Goal: Task Accomplishment & Management: Complete application form

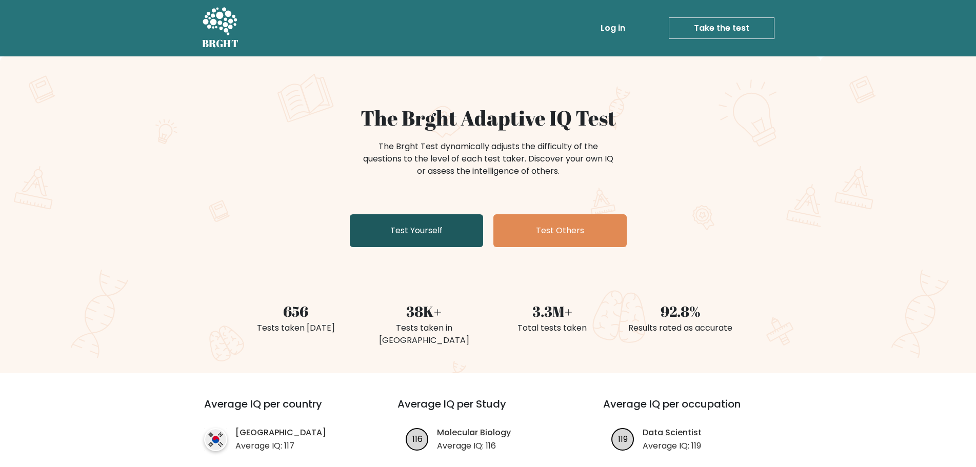
click at [368, 231] on link "Test Yourself" at bounding box center [416, 230] width 133 height 33
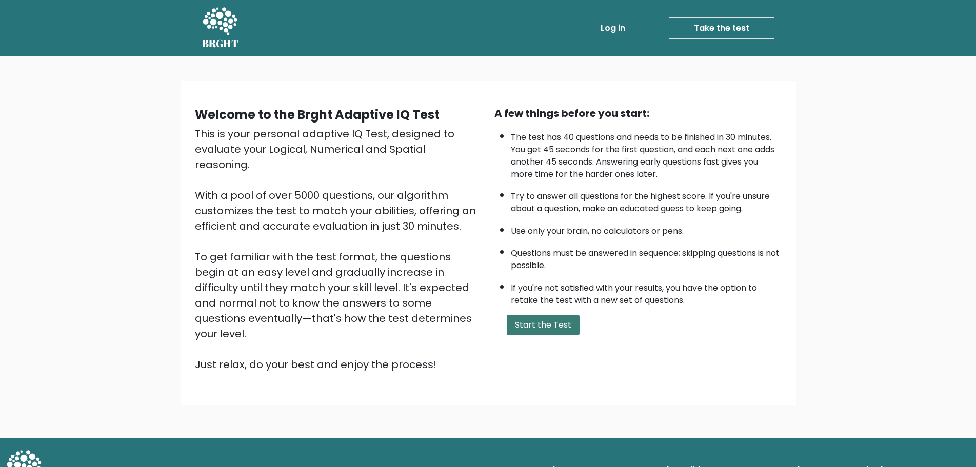
click at [552, 330] on button "Start the Test" at bounding box center [543, 325] width 73 height 21
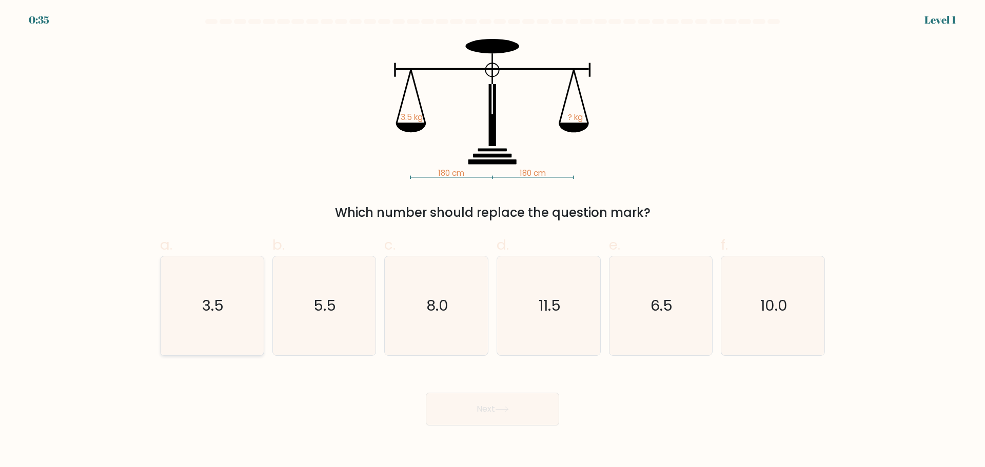
click at [228, 301] on icon "3.5" at bounding box center [212, 306] width 99 height 99
click at [493, 241] on input "a. 3.5" at bounding box center [493, 237] width 1 height 7
radio input "true"
click at [519, 417] on button "Next" at bounding box center [492, 409] width 133 height 33
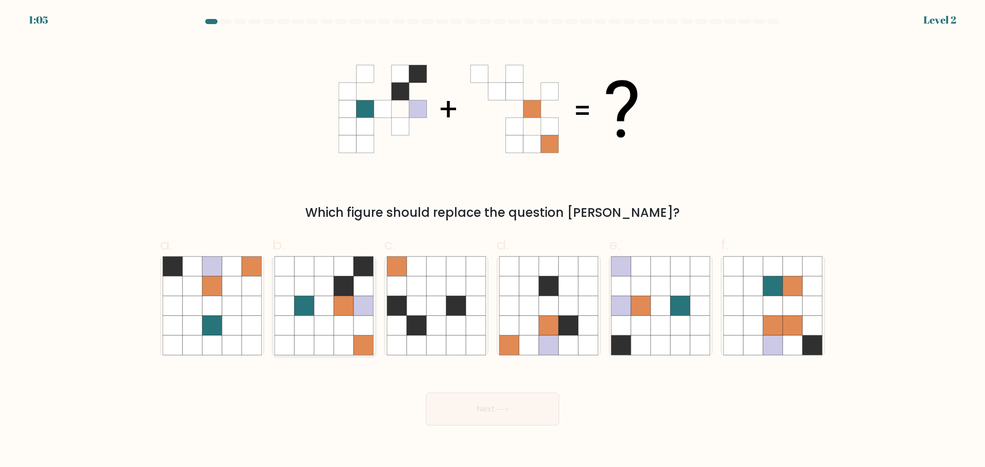
click at [338, 268] on icon at bounding box center [343, 266] width 19 height 19
click at [493, 241] on input "b." at bounding box center [493, 237] width 1 height 7
radio input "true"
click at [487, 400] on button "Next" at bounding box center [492, 409] width 133 height 33
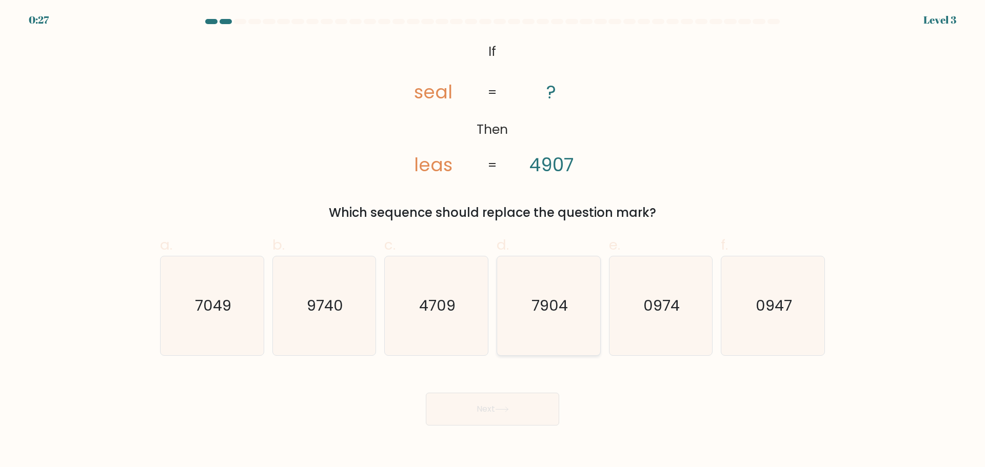
click at [556, 312] on text "7904" at bounding box center [550, 306] width 36 height 21
click at [493, 241] on input "d. 7904" at bounding box center [493, 237] width 1 height 7
radio input "true"
click at [522, 406] on button "Next" at bounding box center [492, 409] width 133 height 33
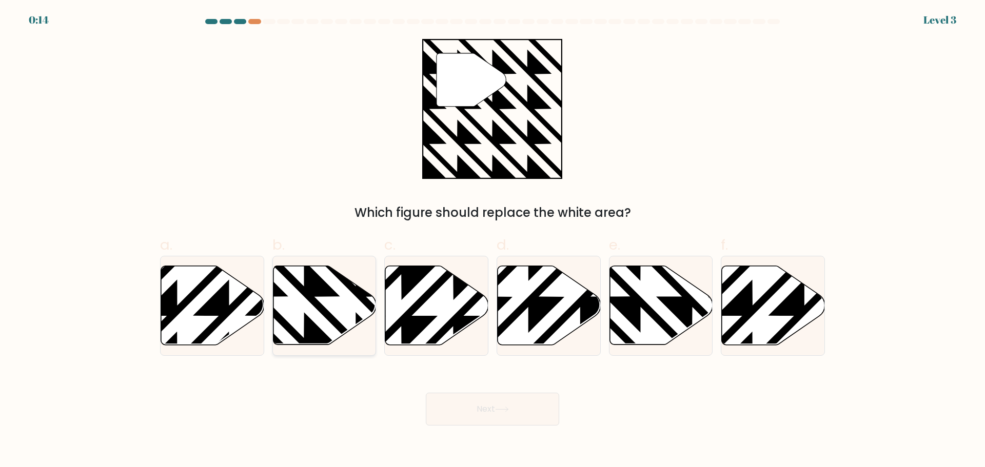
click at [337, 302] on icon at bounding box center [324, 305] width 103 height 79
click at [493, 241] on input "b." at bounding box center [493, 237] width 1 height 7
radio input "true"
click at [539, 407] on button "Next" at bounding box center [492, 409] width 133 height 33
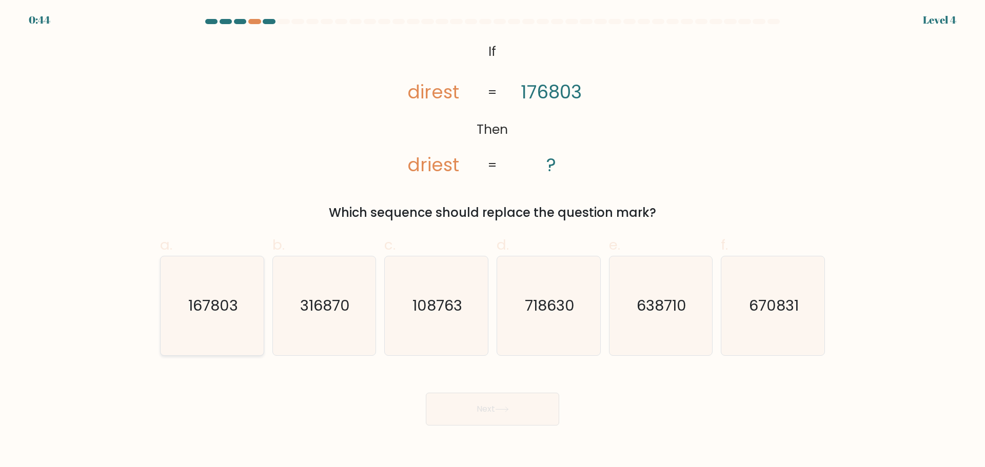
click at [237, 311] on text "167803" at bounding box center [213, 306] width 50 height 21
click at [493, 241] on input "a. 167803" at bounding box center [493, 237] width 1 height 7
radio input "true"
click at [489, 402] on button "Next" at bounding box center [492, 409] width 133 height 33
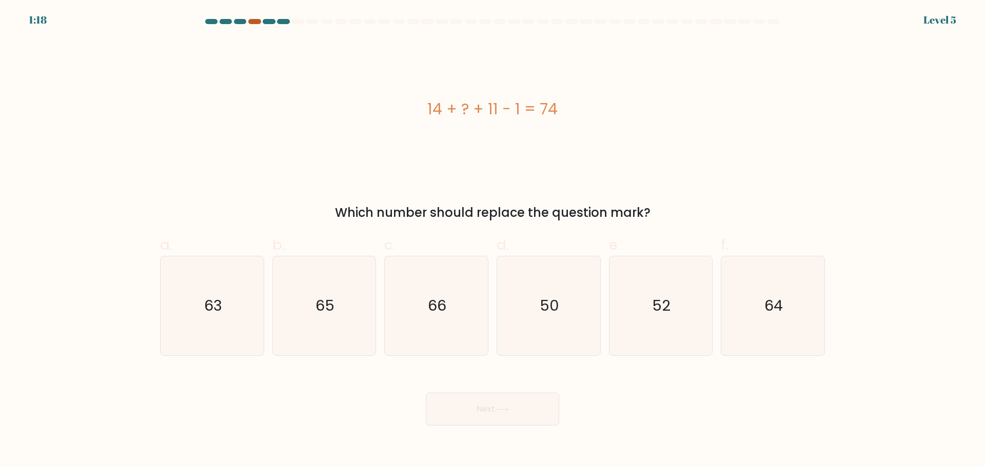
click at [250, 21] on div at bounding box center [254, 21] width 12 height 5
click at [531, 309] on icon "50" at bounding box center [548, 306] width 99 height 99
click at [493, 241] on input "d. 50" at bounding box center [493, 237] width 1 height 7
radio input "true"
click at [499, 401] on button "Next" at bounding box center [492, 409] width 133 height 33
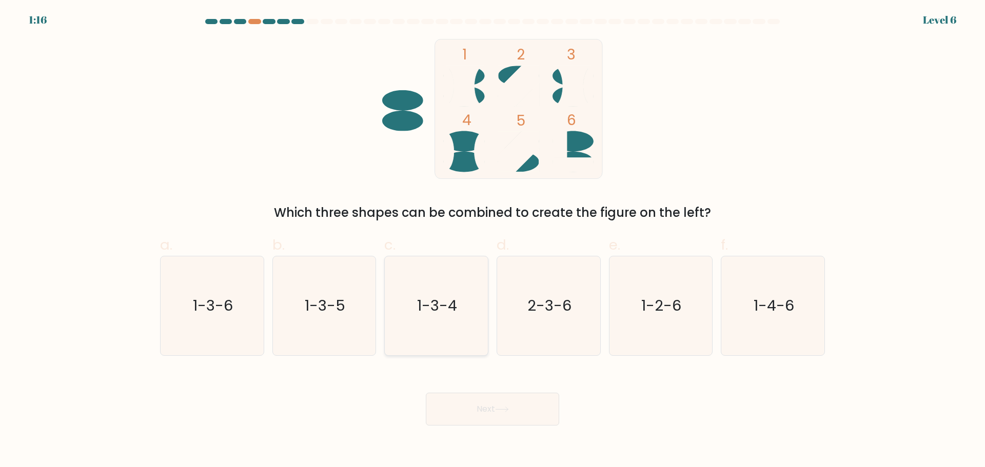
click at [440, 314] on text "1-3-4" at bounding box center [438, 306] width 40 height 21
click at [493, 241] on input "c. 1-3-4" at bounding box center [493, 237] width 1 height 7
radio input "true"
click at [501, 422] on button "Next" at bounding box center [492, 409] width 133 height 33
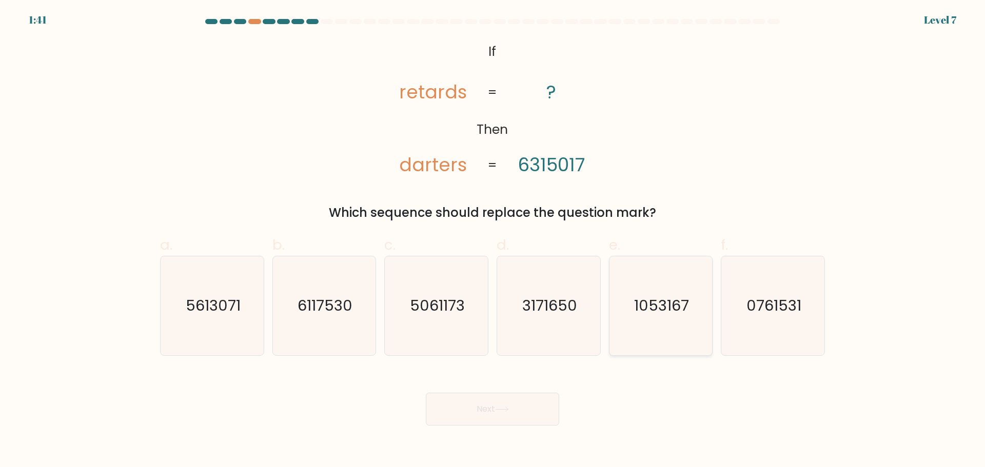
click at [662, 314] on text "1053167" at bounding box center [661, 306] width 55 height 21
click at [493, 241] on input "e. 1053167" at bounding box center [493, 237] width 1 height 7
radio input "true"
click at [532, 401] on button "Next" at bounding box center [492, 409] width 133 height 33
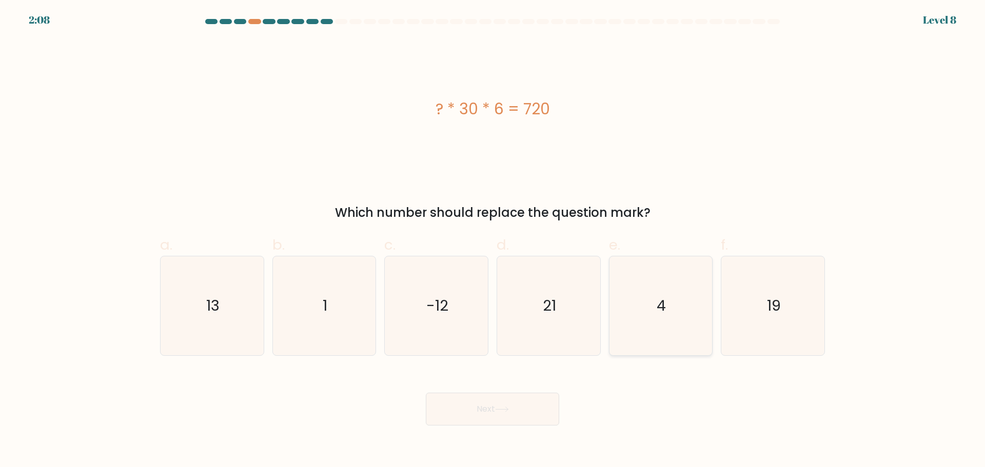
click at [693, 317] on icon "4" at bounding box center [660, 306] width 99 height 99
click at [493, 241] on input "e. 4" at bounding box center [493, 237] width 1 height 7
radio input "true"
click at [486, 405] on button "Next" at bounding box center [492, 409] width 133 height 33
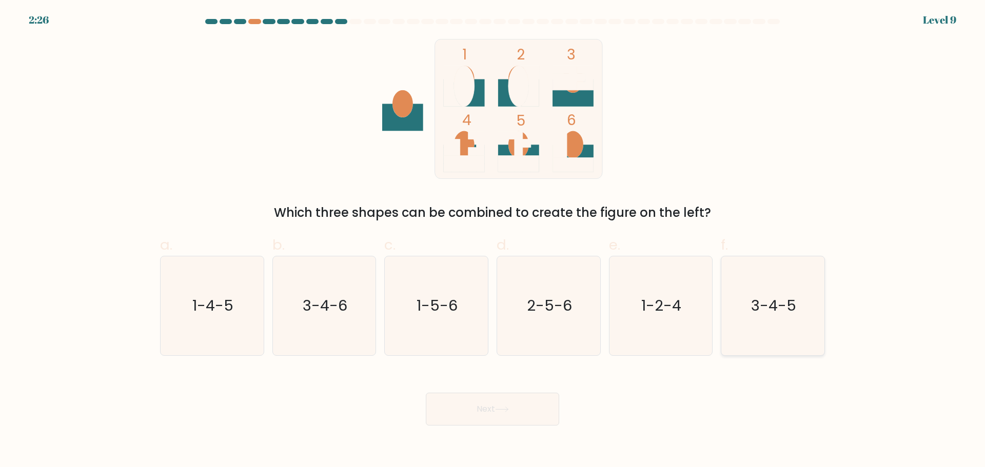
click at [774, 311] on text "3-4-5" at bounding box center [774, 306] width 45 height 21
click at [493, 241] on input "f. 3-4-5" at bounding box center [493, 237] width 1 height 7
radio input "true"
click at [472, 413] on button "Next" at bounding box center [492, 409] width 133 height 33
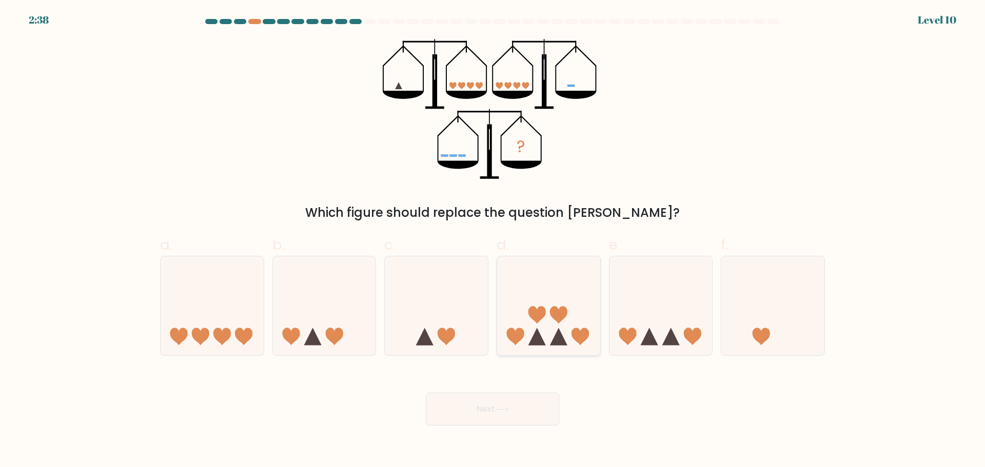
click at [540, 331] on icon at bounding box center [548, 305] width 103 height 85
click at [493, 241] on input "d." at bounding box center [493, 237] width 1 height 7
radio input "true"
click at [511, 400] on button "Next" at bounding box center [492, 409] width 133 height 33
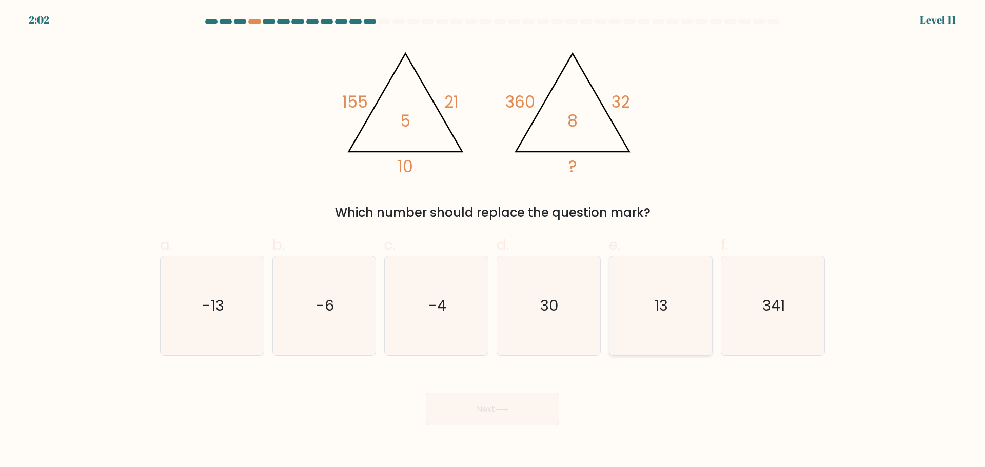
click at [673, 316] on icon "13" at bounding box center [660, 306] width 99 height 99
click at [493, 241] on input "e. 13" at bounding box center [493, 237] width 1 height 7
radio input "true"
click at [503, 405] on button "Next" at bounding box center [492, 409] width 133 height 33
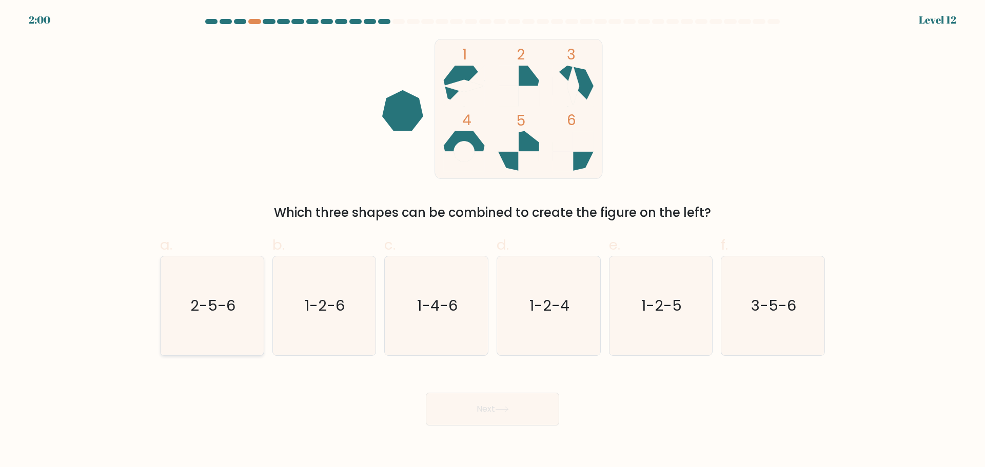
click at [230, 310] on text "2-5-6" at bounding box center [212, 306] width 45 height 21
click at [493, 241] on input "a. 2-5-6" at bounding box center [493, 237] width 1 height 7
radio input "true"
click at [483, 420] on button "Next" at bounding box center [492, 409] width 133 height 33
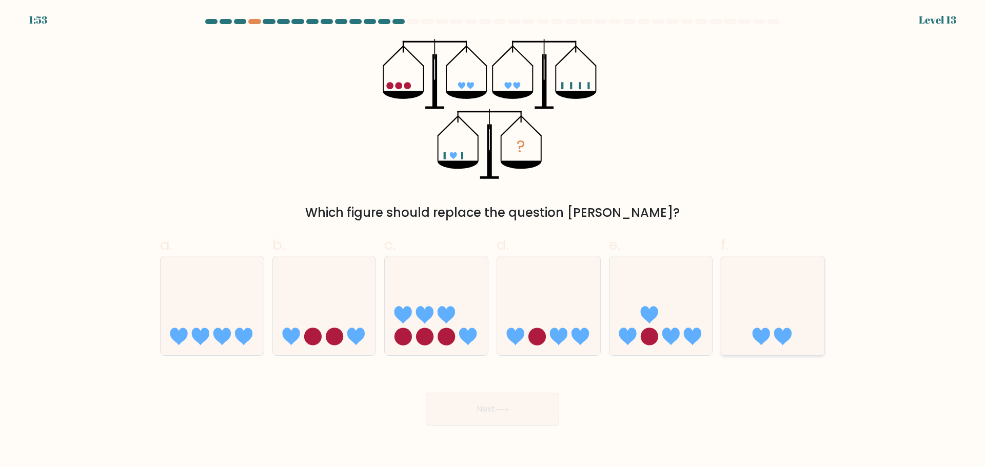
click at [771, 304] on icon at bounding box center [772, 305] width 103 height 85
click at [493, 241] on input "f." at bounding box center [493, 237] width 1 height 7
radio input "true"
click at [447, 410] on button "Next" at bounding box center [492, 409] width 133 height 33
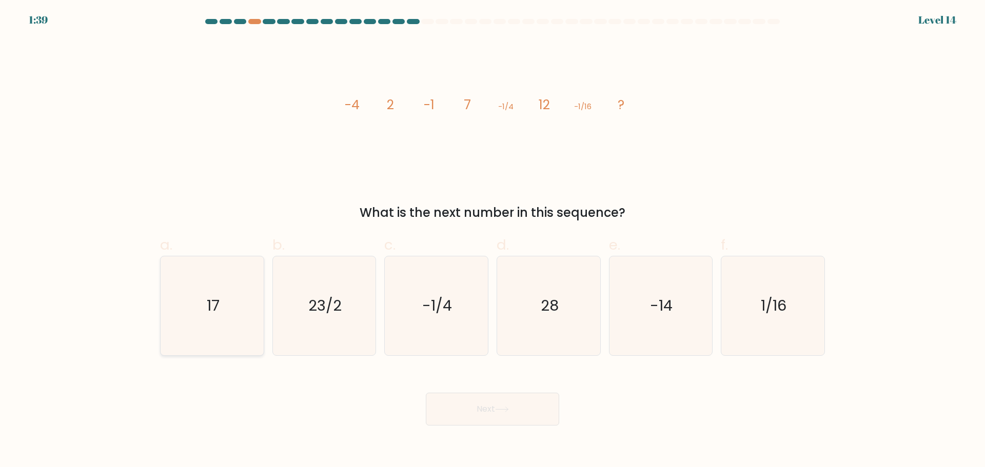
click at [230, 298] on icon "17" at bounding box center [212, 306] width 99 height 99
click at [493, 241] on input "a. 17" at bounding box center [493, 237] width 1 height 7
radio input "true"
click at [517, 407] on button "Next" at bounding box center [492, 409] width 133 height 33
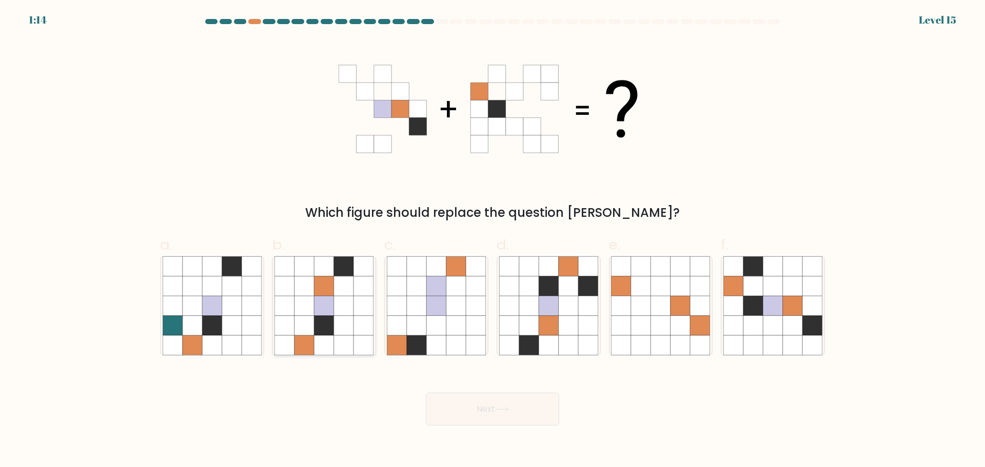
click at [327, 302] on icon at bounding box center [323, 305] width 19 height 19
click at [493, 241] on input "b." at bounding box center [493, 237] width 1 height 7
radio input "true"
click at [483, 403] on button "Next" at bounding box center [492, 409] width 133 height 33
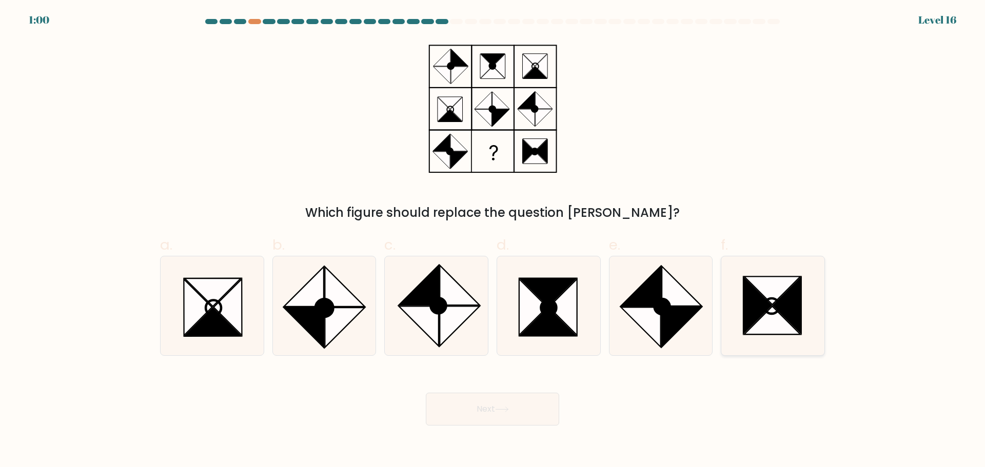
click at [770, 302] on icon at bounding box center [772, 291] width 56 height 28
click at [493, 241] on input "f." at bounding box center [493, 237] width 1 height 7
radio input "true"
click at [499, 411] on icon at bounding box center [502, 410] width 14 height 6
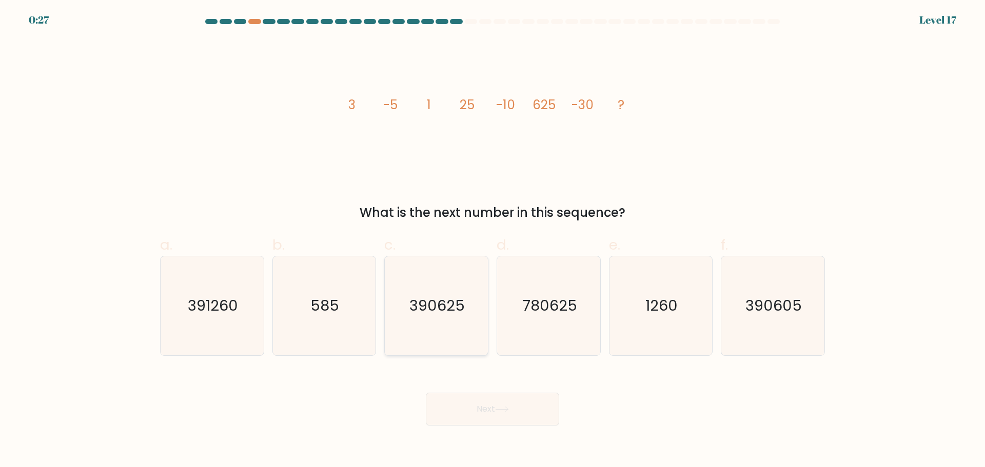
click at [432, 312] on text "390625" at bounding box center [437, 306] width 55 height 21
click at [493, 241] on input "c. 390625" at bounding box center [493, 237] width 1 height 7
radio input "true"
click at [501, 391] on div "Next" at bounding box center [492, 396] width 677 height 57
click at [501, 406] on button "Next" at bounding box center [492, 409] width 133 height 33
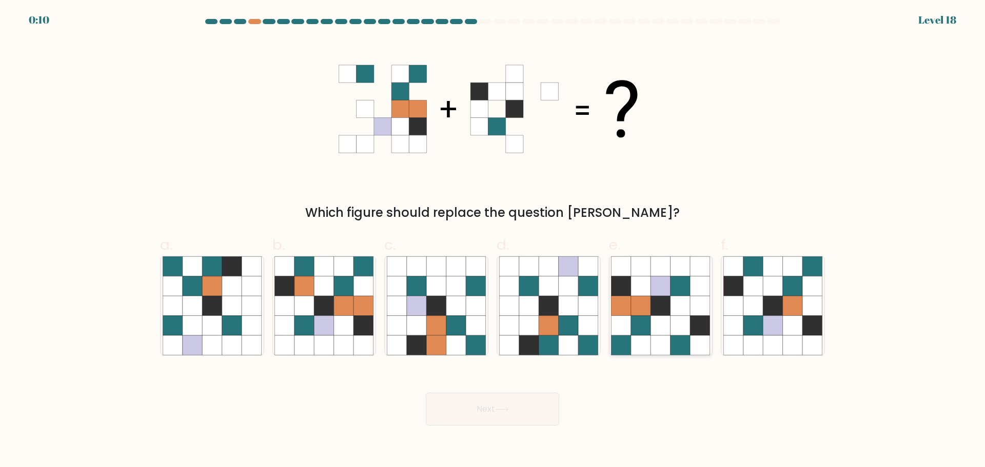
click at [661, 307] on icon at bounding box center [660, 305] width 19 height 19
click at [493, 241] on input "e." at bounding box center [493, 237] width 1 height 7
radio input "true"
click at [514, 404] on button "Next" at bounding box center [492, 409] width 133 height 33
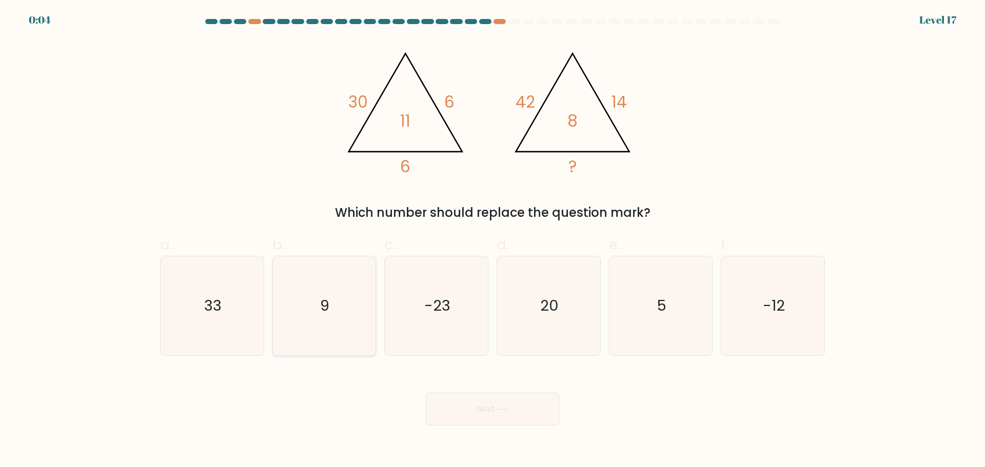
click at [329, 313] on text "9" at bounding box center [325, 306] width 9 height 21
click at [493, 241] on input "b. 9" at bounding box center [493, 237] width 1 height 7
radio input "true"
click at [503, 408] on icon at bounding box center [502, 410] width 14 height 6
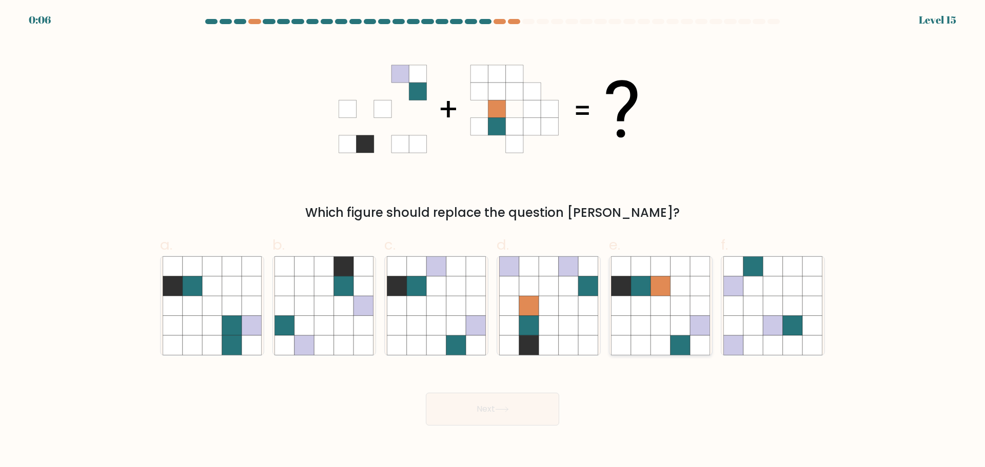
click at [685, 293] on icon at bounding box center [680, 285] width 19 height 19
click at [493, 241] on input "e." at bounding box center [493, 237] width 1 height 7
radio input "true"
click at [530, 408] on button "Next" at bounding box center [492, 409] width 133 height 33
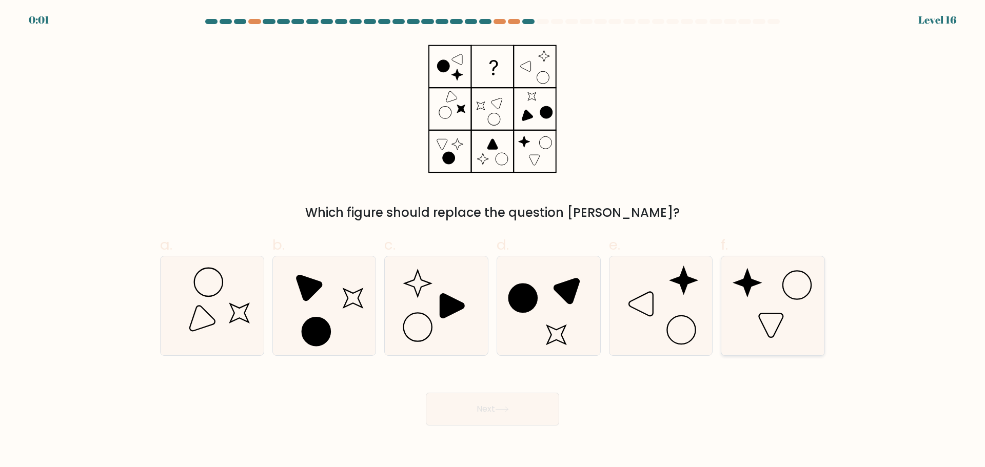
click at [781, 296] on icon at bounding box center [772, 306] width 99 height 99
click at [493, 241] on input "f." at bounding box center [493, 237] width 1 height 7
radio input "true"
click at [485, 404] on button "Next" at bounding box center [492, 409] width 133 height 33
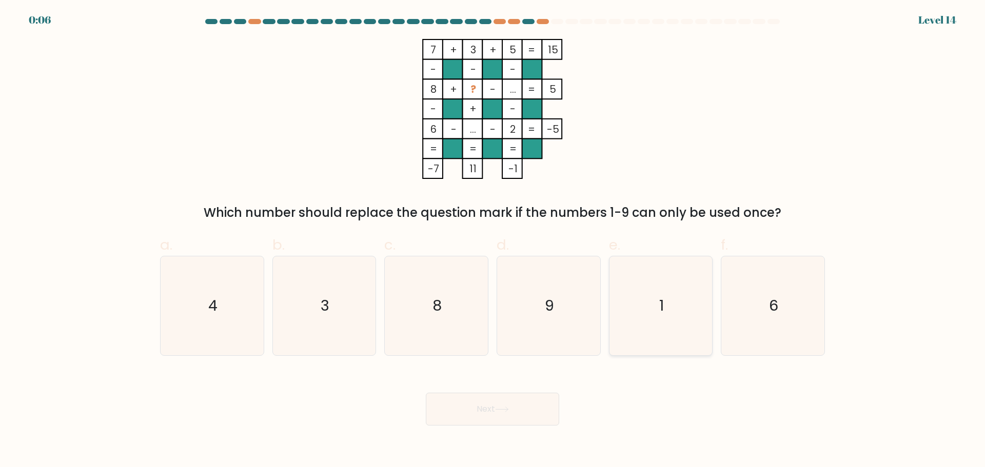
click at [664, 292] on icon "1" at bounding box center [660, 306] width 99 height 99
click at [493, 241] on input "e. 1" at bounding box center [493, 237] width 1 height 7
radio input "true"
click at [515, 401] on button "Next" at bounding box center [492, 409] width 133 height 33
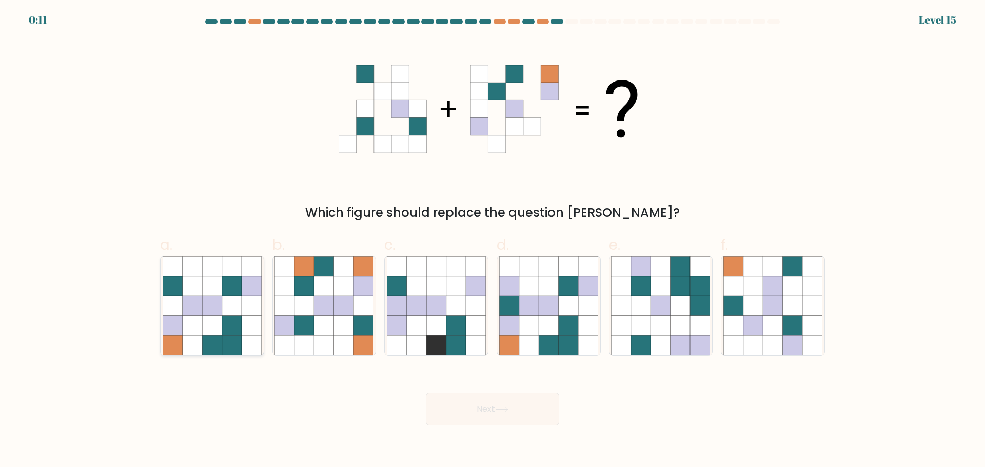
click at [208, 321] on icon at bounding box center [211, 325] width 19 height 19
click at [493, 241] on input "a." at bounding box center [493, 237] width 1 height 7
radio input "true"
click at [506, 414] on button "Next" at bounding box center [492, 409] width 133 height 33
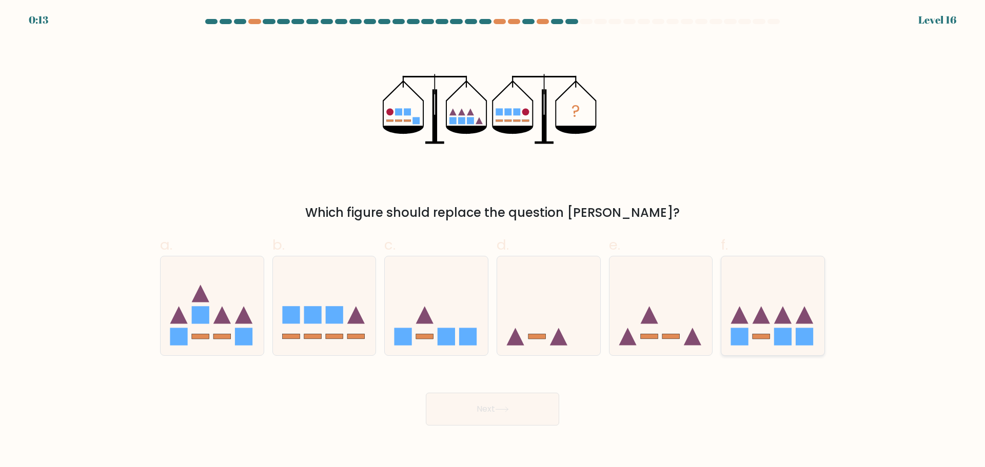
click at [786, 328] on rect at bounding box center [782, 336] width 17 height 17
click at [493, 241] on input "f." at bounding box center [493, 237] width 1 height 7
radio input "true"
click at [535, 408] on button "Next" at bounding box center [492, 409] width 133 height 33
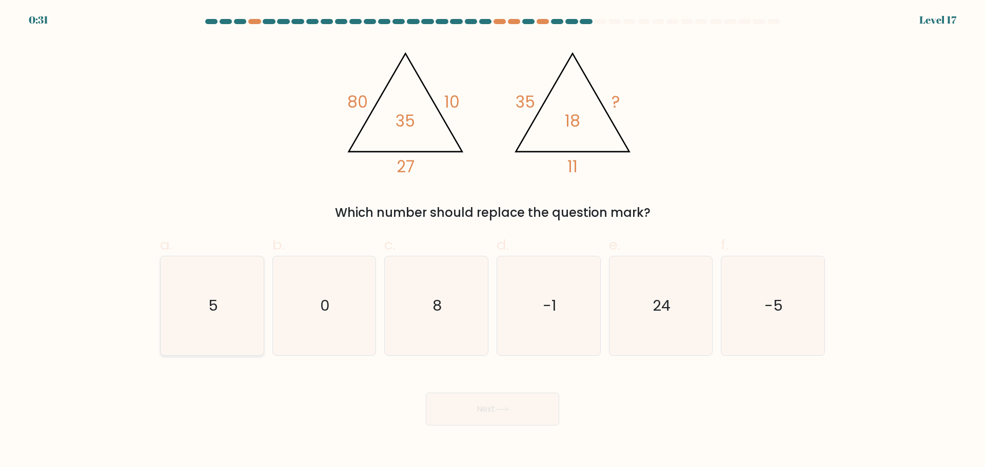
click at [228, 299] on icon "5" at bounding box center [212, 306] width 99 height 99
click at [493, 241] on input "a. 5" at bounding box center [493, 237] width 1 height 7
radio input "true"
click at [525, 408] on button "Next" at bounding box center [492, 409] width 133 height 33
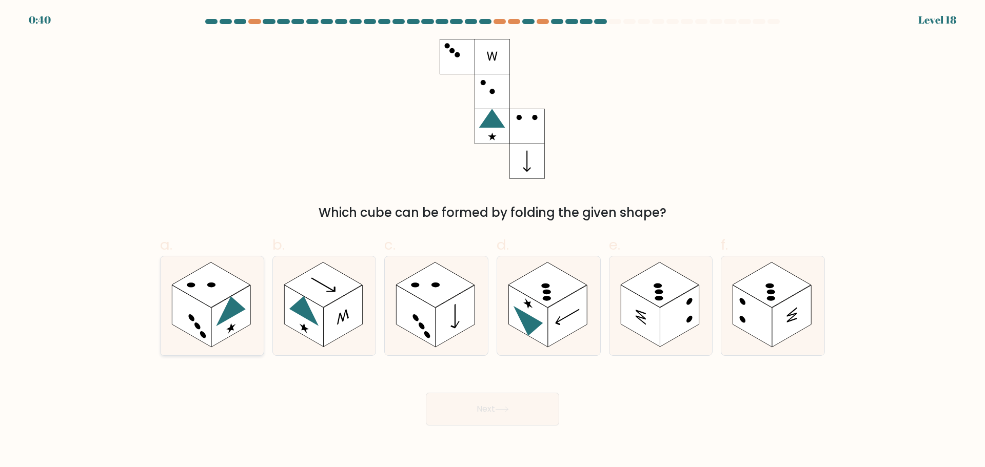
click at [212, 316] on rect at bounding box center [230, 316] width 39 height 62
click at [493, 241] on input "a." at bounding box center [493, 237] width 1 height 7
radio input "true"
click at [543, 412] on button "Next" at bounding box center [492, 409] width 133 height 33
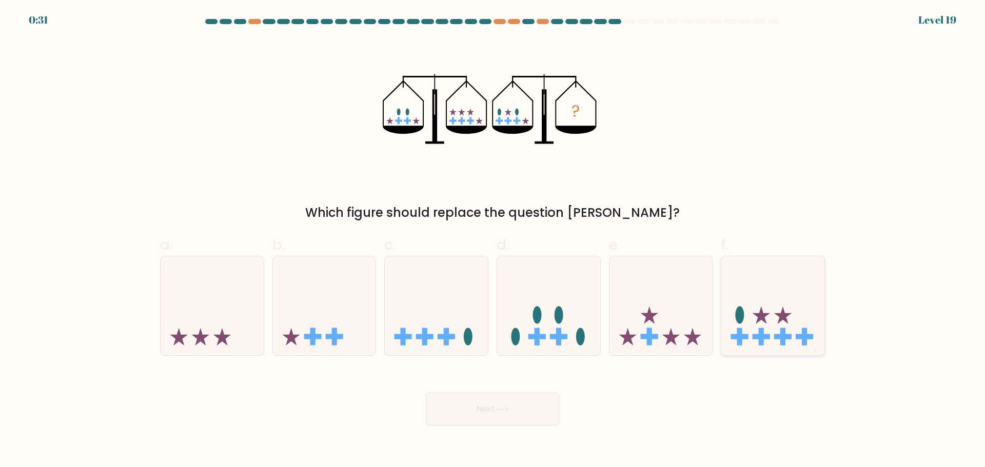
drag, startPoint x: 760, startPoint y: 300, endPoint x: 756, endPoint y: 304, distance: 5.8
click at [759, 300] on icon at bounding box center [772, 305] width 103 height 85
click at [493, 241] on input "f." at bounding box center [493, 237] width 1 height 7
radio input "true"
click at [488, 402] on button "Next" at bounding box center [492, 409] width 133 height 33
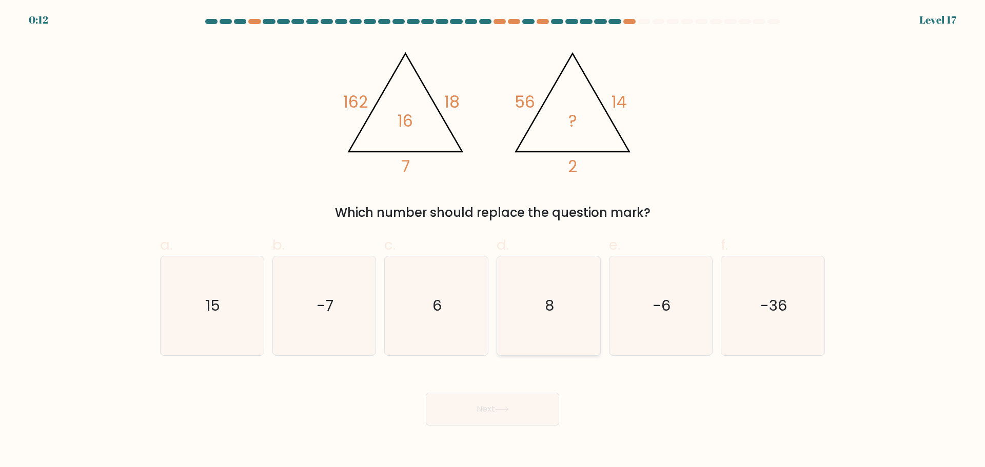
click at [536, 314] on icon "8" at bounding box center [548, 306] width 99 height 99
click at [493, 241] on input "d. 8" at bounding box center [493, 237] width 1 height 7
radio input "true"
click at [519, 407] on button "Next" at bounding box center [492, 409] width 133 height 33
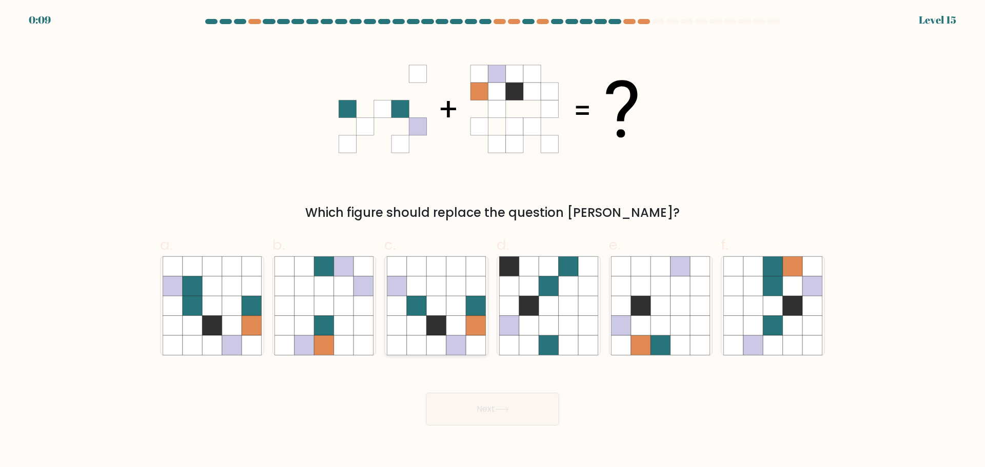
click at [436, 286] on icon at bounding box center [435, 285] width 19 height 19
click at [493, 241] on input "c." at bounding box center [493, 237] width 1 height 7
radio input "true"
click at [522, 417] on button "Next" at bounding box center [492, 409] width 133 height 33
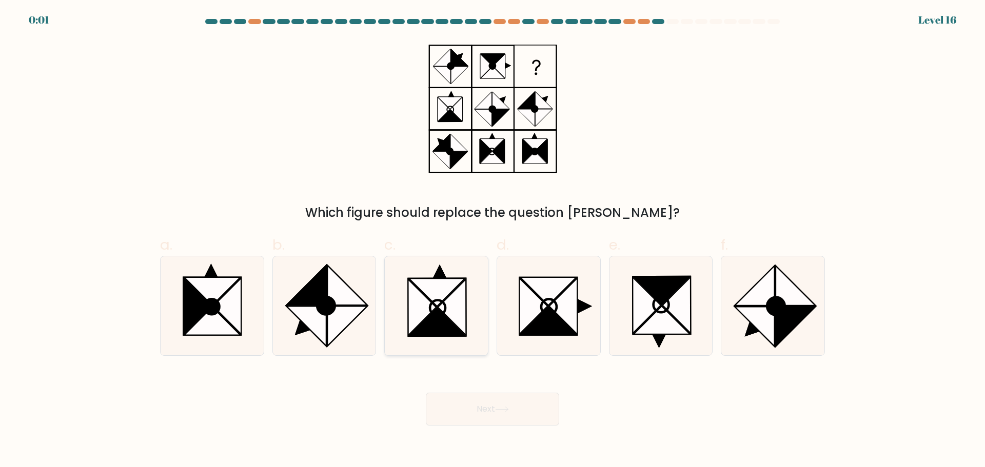
click at [434, 304] on icon at bounding box center [422, 307] width 28 height 56
click at [493, 241] on input "c." at bounding box center [493, 237] width 1 height 7
radio input "true"
click at [506, 410] on icon at bounding box center [502, 410] width 14 height 6
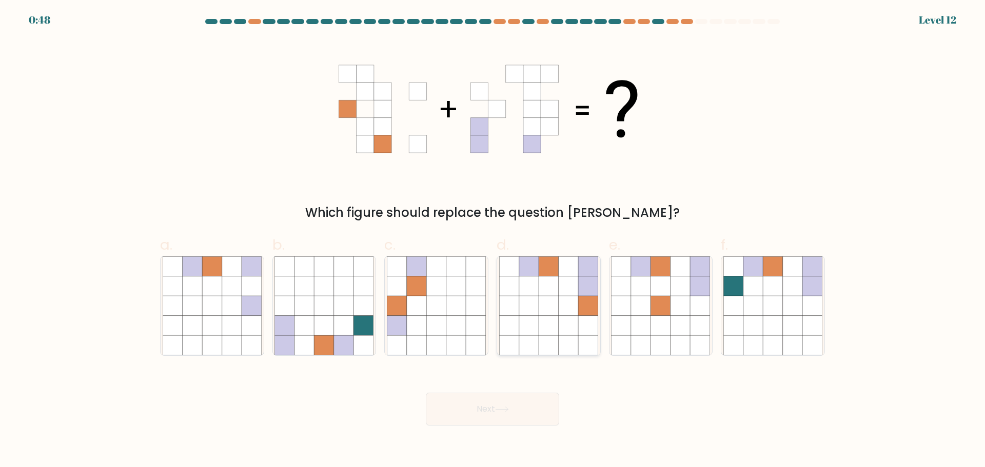
click at [543, 295] on icon at bounding box center [548, 285] width 19 height 19
click at [493, 241] on input "d." at bounding box center [493, 237] width 1 height 7
radio input "true"
click at [490, 408] on button "Next" at bounding box center [492, 409] width 133 height 33
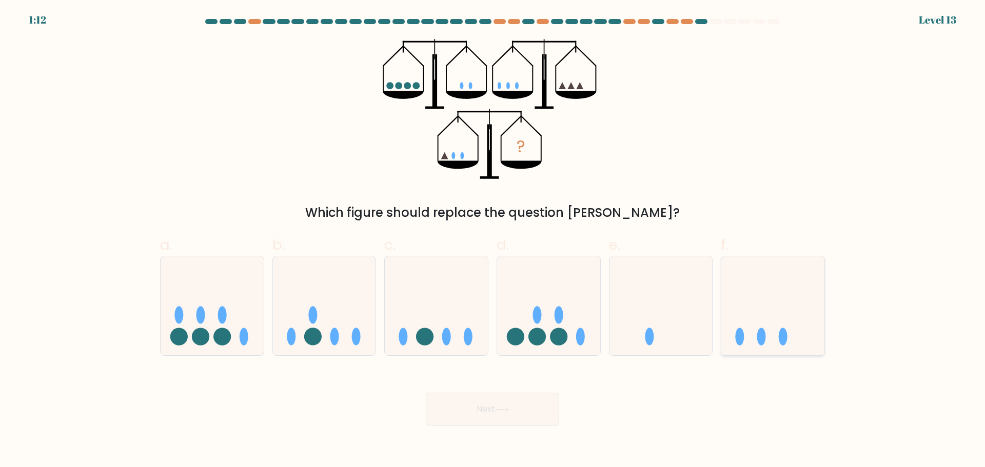
click at [750, 324] on icon at bounding box center [772, 305] width 103 height 85
click at [493, 241] on input "f." at bounding box center [493, 237] width 1 height 7
radio input "true"
click at [505, 402] on button "Next" at bounding box center [492, 409] width 133 height 33
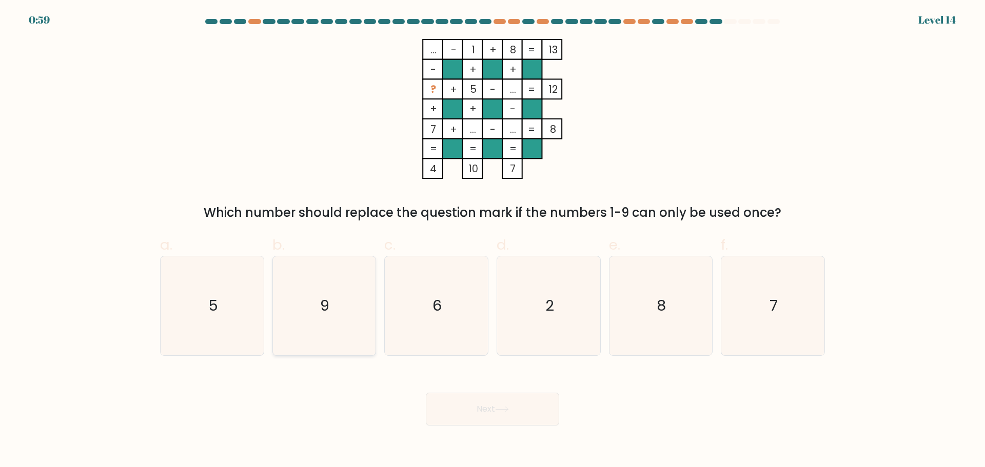
click at [322, 314] on text "9" at bounding box center [325, 306] width 9 height 21
click at [493, 241] on input "b. 9" at bounding box center [493, 237] width 1 height 7
radio input "true"
click at [504, 417] on button "Next" at bounding box center [492, 409] width 133 height 33
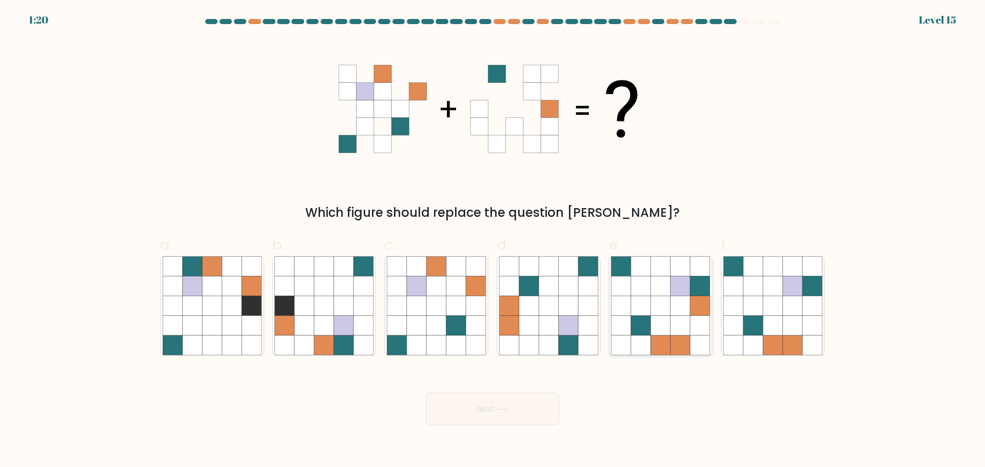
click at [670, 313] on icon at bounding box center [660, 305] width 19 height 19
click at [493, 241] on input "e." at bounding box center [493, 237] width 1 height 7
radio input "true"
click at [516, 411] on button "Next" at bounding box center [492, 409] width 133 height 33
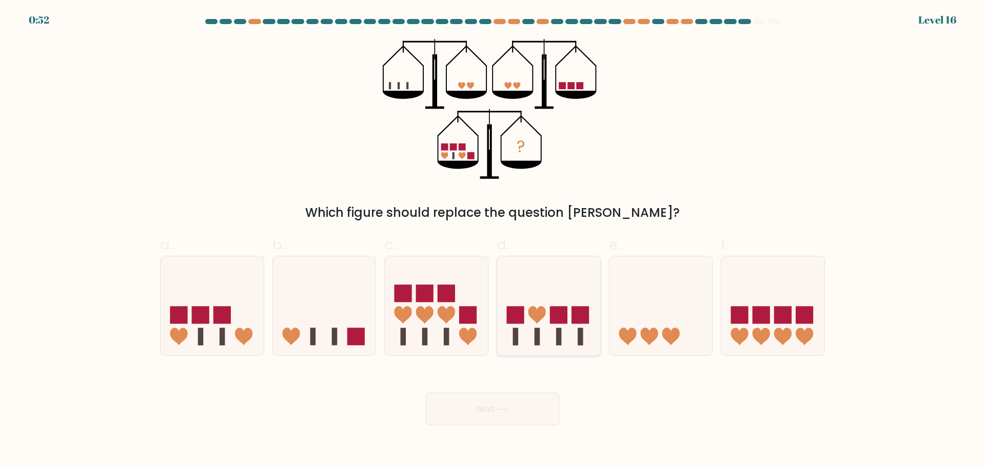
click at [536, 329] on rect at bounding box center [538, 336] width 6 height 17
click at [493, 241] on input "d." at bounding box center [493, 237] width 1 height 7
radio input "true"
click at [500, 403] on button "Next" at bounding box center [492, 409] width 133 height 33
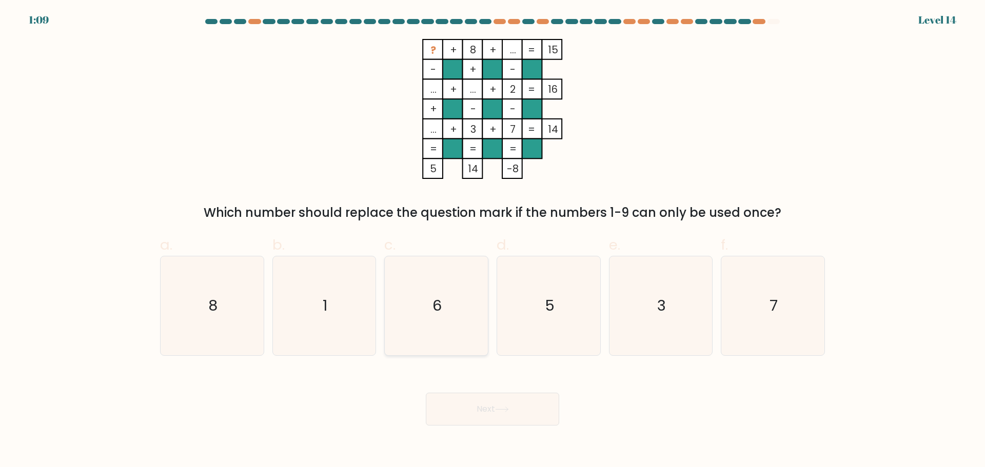
click at [427, 310] on icon "6" at bounding box center [436, 306] width 99 height 99
click at [493, 241] on input "c. 6" at bounding box center [493, 237] width 1 height 7
radio input "true"
click at [469, 402] on button "Next" at bounding box center [492, 409] width 133 height 33
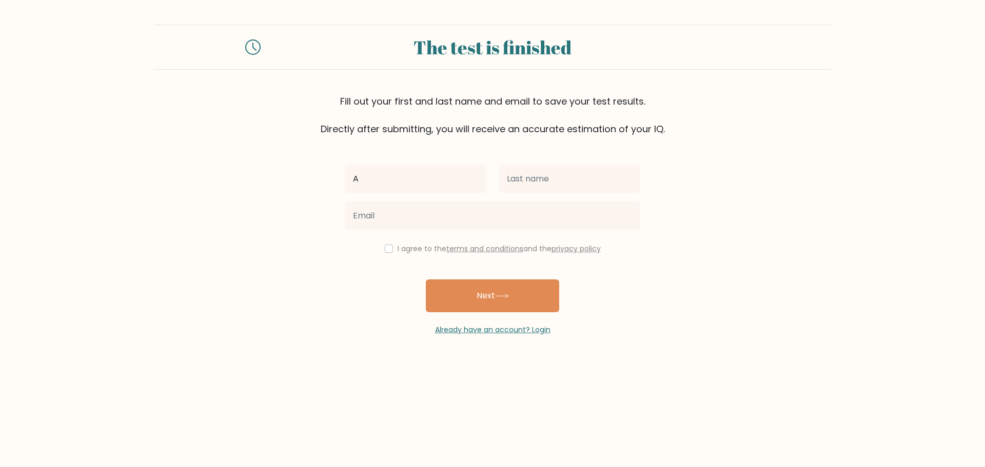
type input "A"
click at [540, 172] on input "text" at bounding box center [570, 179] width 142 height 29
type input "T"
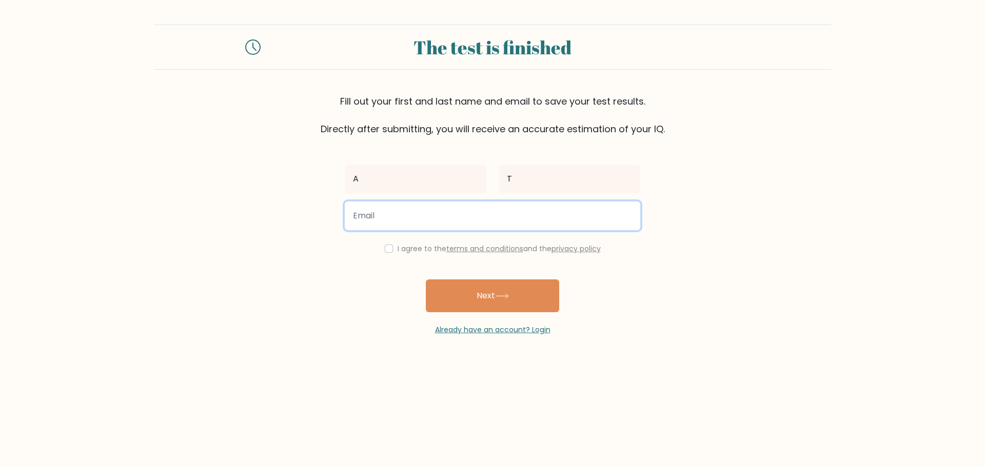
click at [461, 218] on input "email" at bounding box center [493, 216] width 296 height 29
type input "tomaadrian1989@gmail.com"
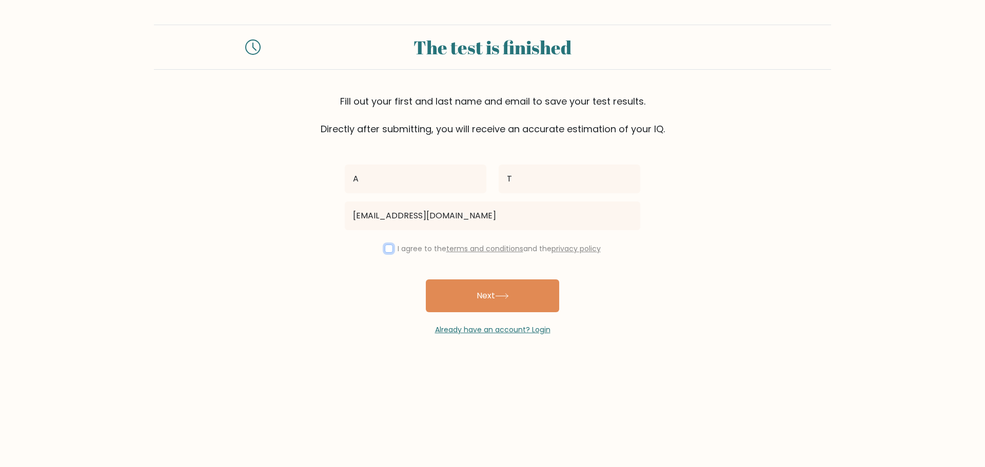
click at [387, 251] on input "checkbox" at bounding box center [389, 249] width 8 height 8
checkbox input "true"
click at [496, 303] on button "Next" at bounding box center [492, 296] width 133 height 33
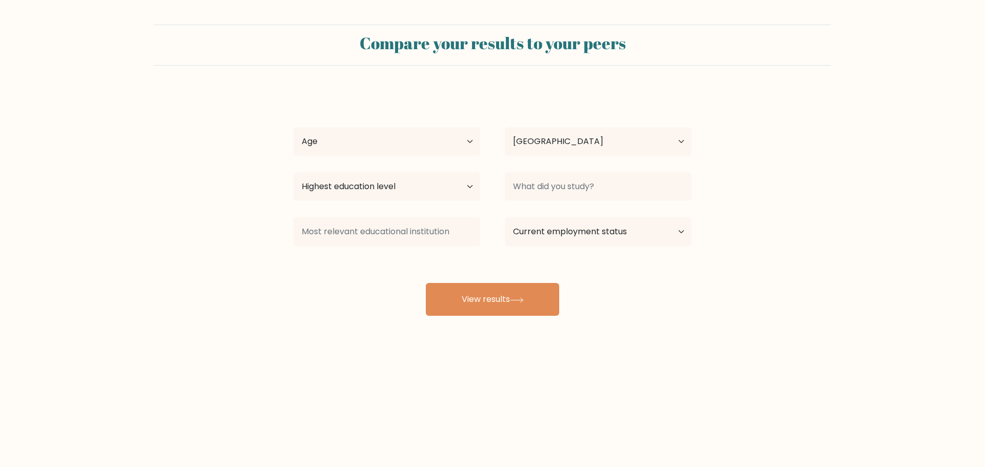
select select "RO"
click at [448, 142] on select "Age Under [DEMOGRAPHIC_DATA] [DEMOGRAPHIC_DATA] [DEMOGRAPHIC_DATA] [DEMOGRAPHIC…" at bounding box center [386, 141] width 187 height 29
select select "35_44"
click at [293, 127] on select "Age Under [DEMOGRAPHIC_DATA] [DEMOGRAPHIC_DATA] [DEMOGRAPHIC_DATA] [DEMOGRAPHIC…" at bounding box center [386, 141] width 187 height 29
click at [415, 188] on select "Highest education level No schooling Primary Lower Secondary Upper Secondary Oc…" at bounding box center [386, 186] width 187 height 29
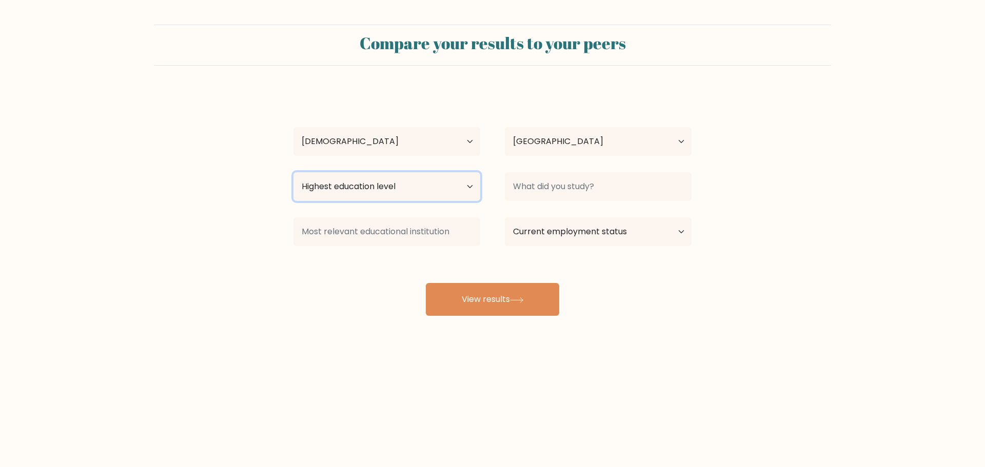
select select "masters_degree"
click at [293, 172] on select "Highest education level No schooling Primary Lower Secondary Upper Secondary Oc…" at bounding box center [386, 186] width 187 height 29
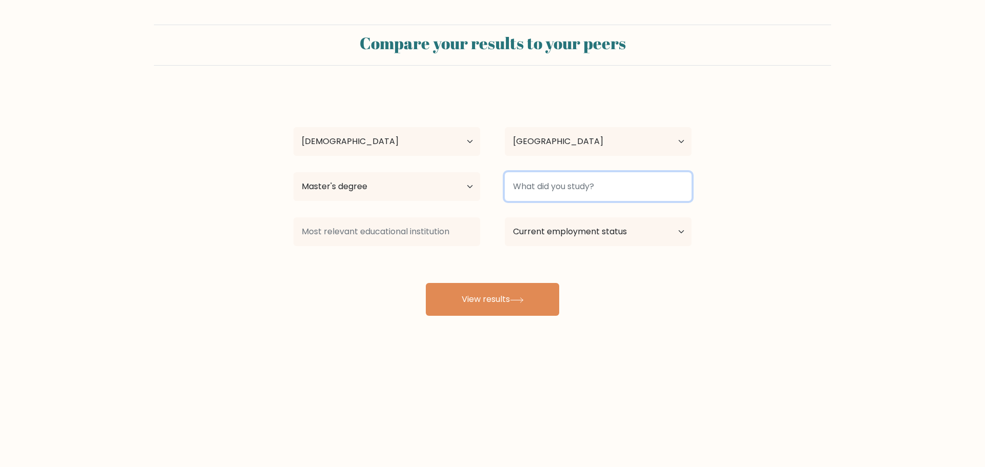
click at [627, 186] on input at bounding box center [598, 186] width 187 height 29
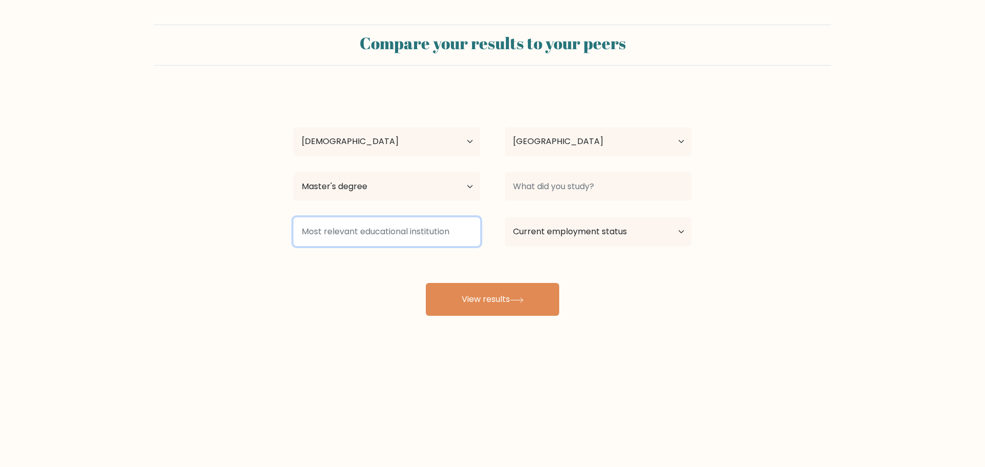
click at [414, 235] on input at bounding box center [386, 232] width 187 height 29
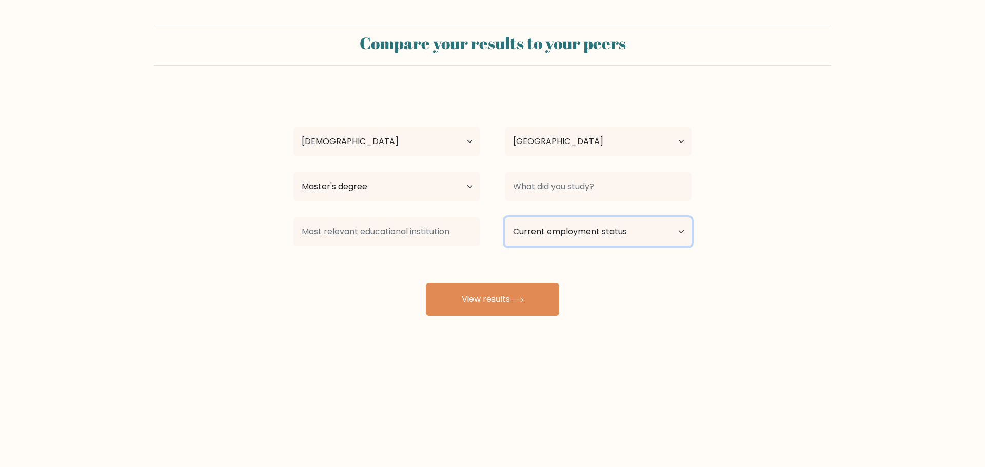
click at [622, 229] on select "Current employment status Employed Student Retired Other / prefer not to answer" at bounding box center [598, 232] width 187 height 29
select select "employed"
click at [505, 218] on select "Current employment status Employed Student Retired Other / prefer not to answer" at bounding box center [598, 232] width 187 height 29
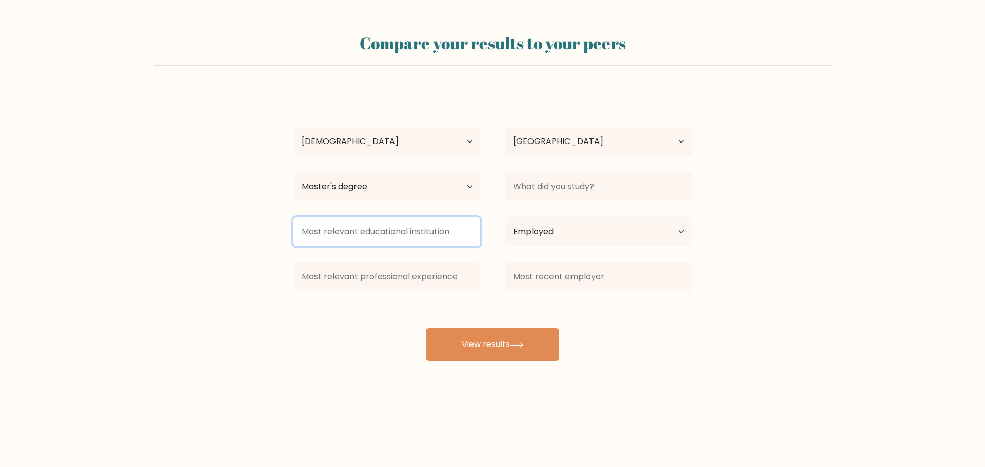
click at [359, 232] on input at bounding box center [386, 232] width 187 height 29
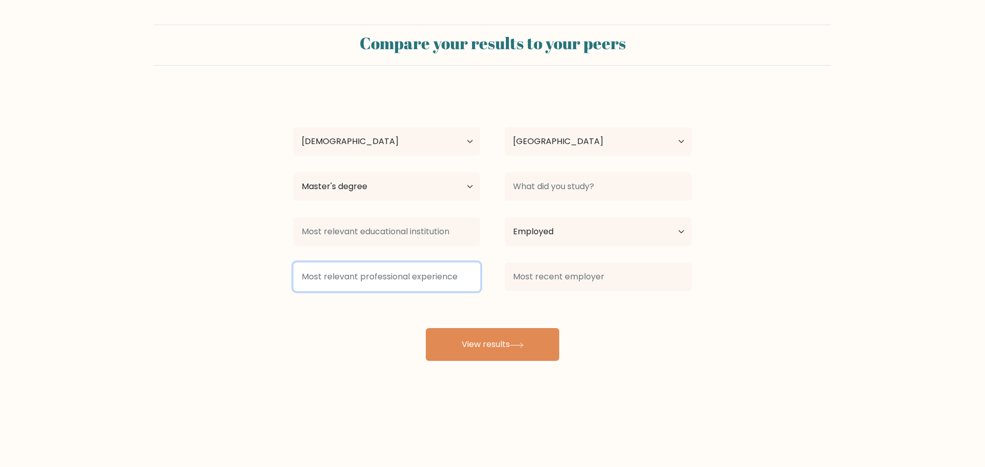
click at [353, 272] on input at bounding box center [386, 277] width 187 height 29
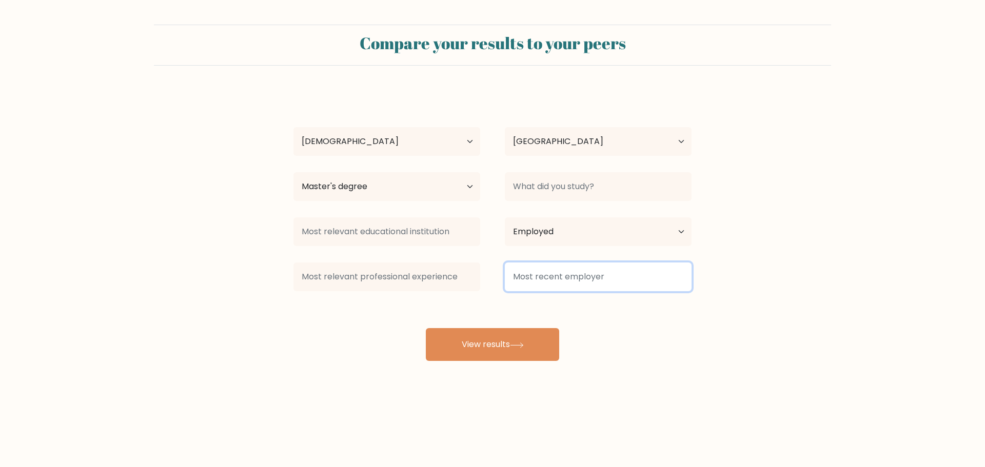
click at [537, 275] on input at bounding box center [598, 277] width 187 height 29
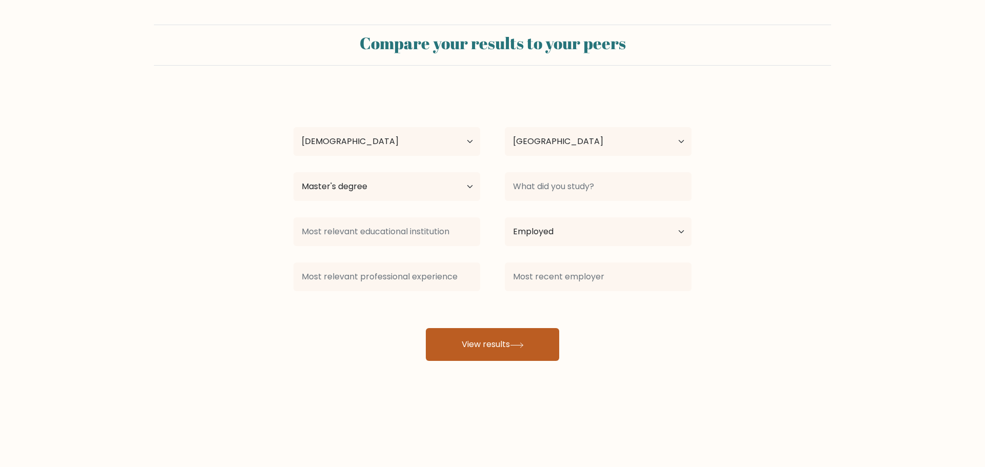
click at [491, 338] on button "View results" at bounding box center [492, 344] width 133 height 33
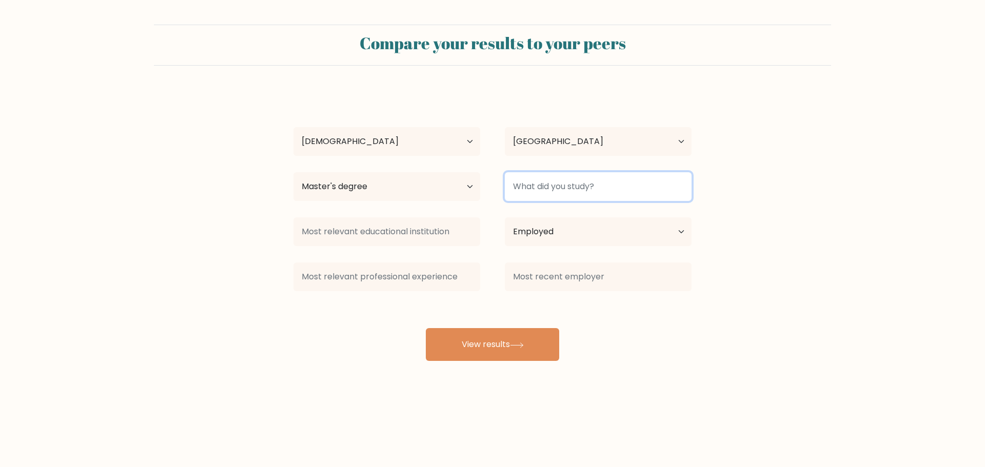
click at [547, 185] on input at bounding box center [598, 186] width 187 height 29
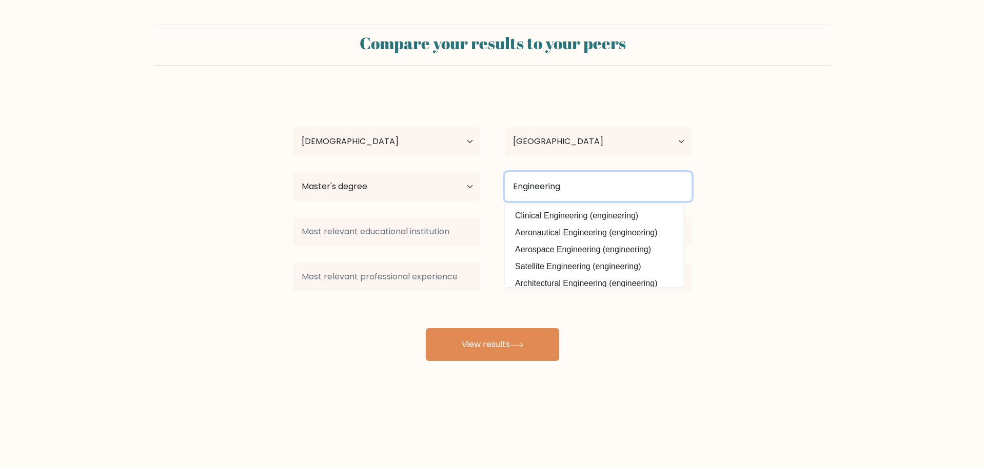
drag, startPoint x: 579, startPoint y: 185, endPoint x: 484, endPoint y: 179, distance: 95.1
click at [484, 179] on div "Highest education level No schooling Primary Lower Secondary Upper Secondary Oc…" at bounding box center [492, 186] width 423 height 37
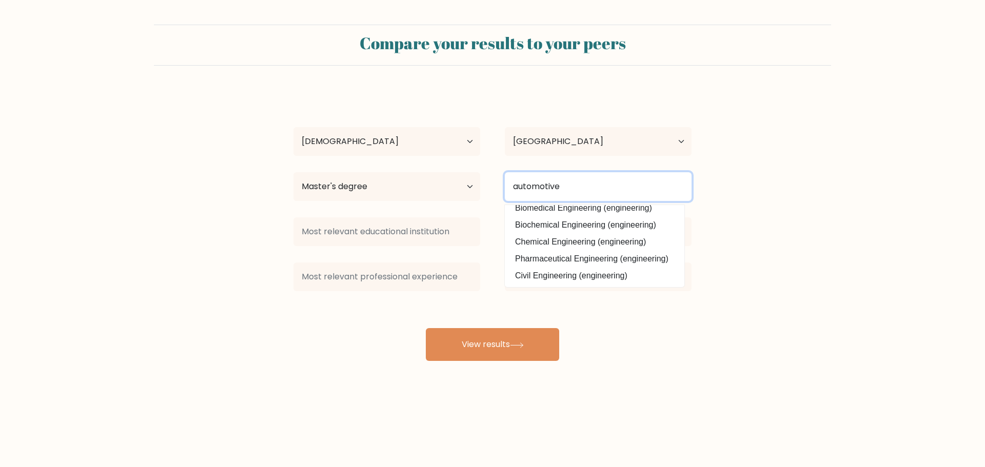
drag, startPoint x: 537, startPoint y: 184, endPoint x: 494, endPoint y: 180, distance: 43.3
click at [494, 180] on div "automotive Clinical Engineering (engineering) Aeronautical Engineering (enginee…" at bounding box center [598, 186] width 211 height 37
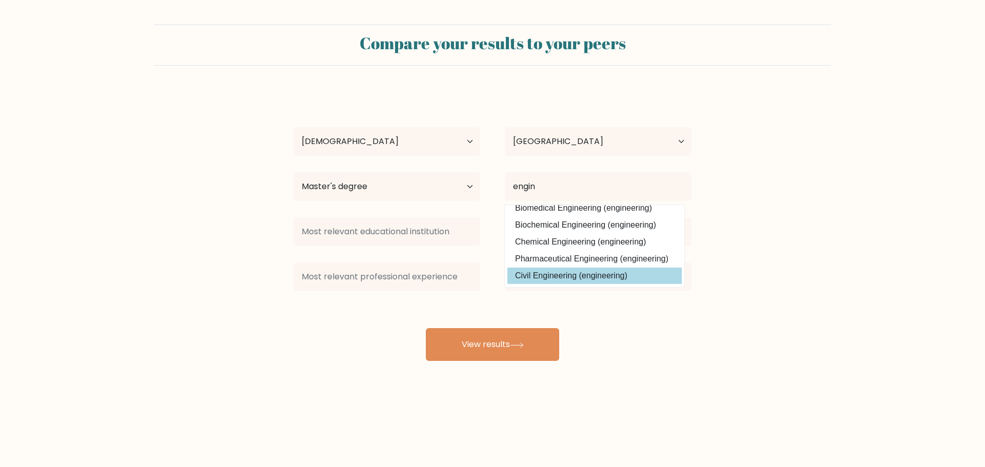
click at [619, 278] on option "Civil Engineering (engineering)" at bounding box center [594, 276] width 174 height 16
type input "Civil Engineering"
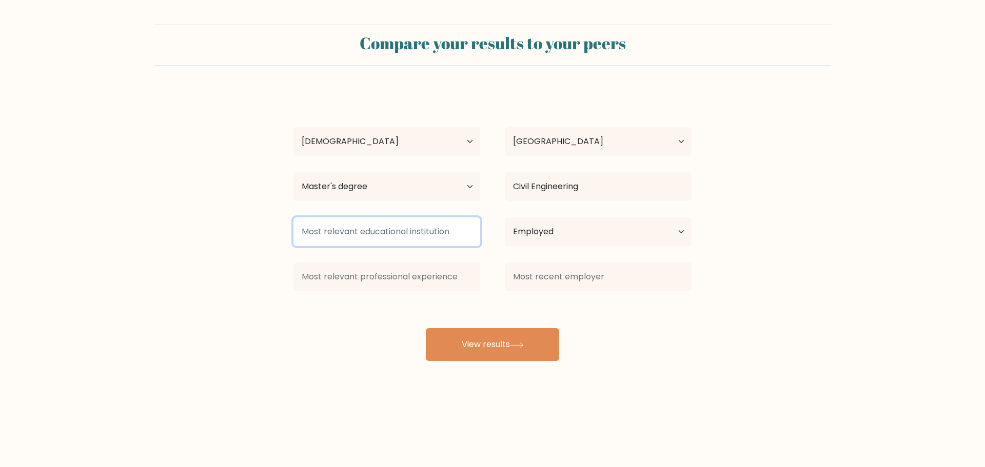
click at [403, 231] on input at bounding box center [386, 232] width 187 height 29
click at [400, 233] on input at bounding box center [386, 232] width 187 height 29
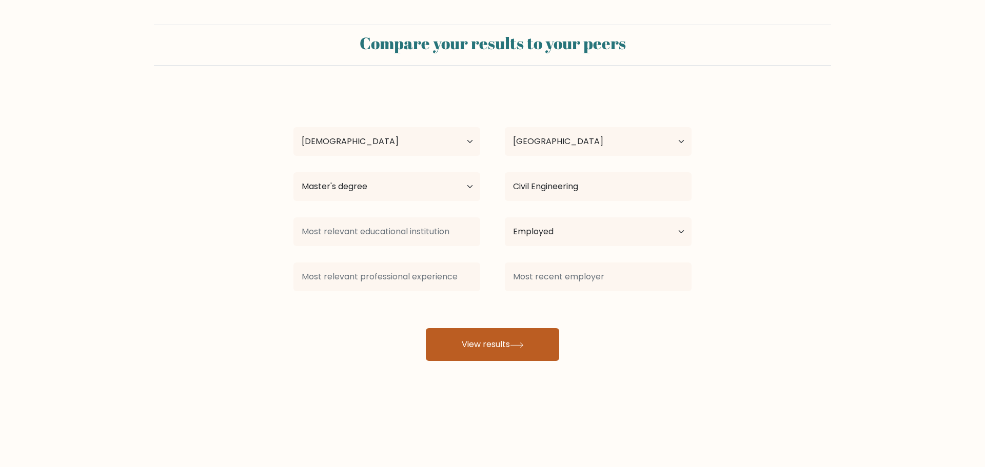
click at [481, 340] on button "View results" at bounding box center [492, 344] width 133 height 33
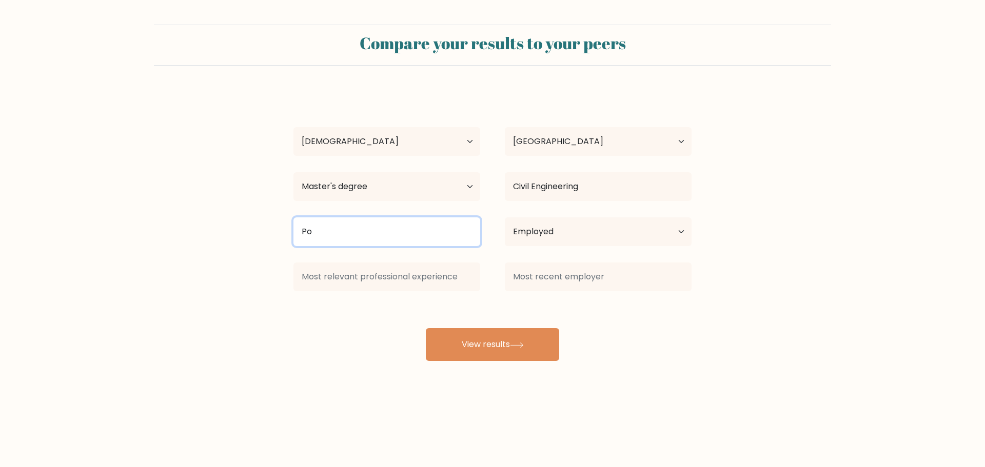
type input "P"
type input "Politechnics"
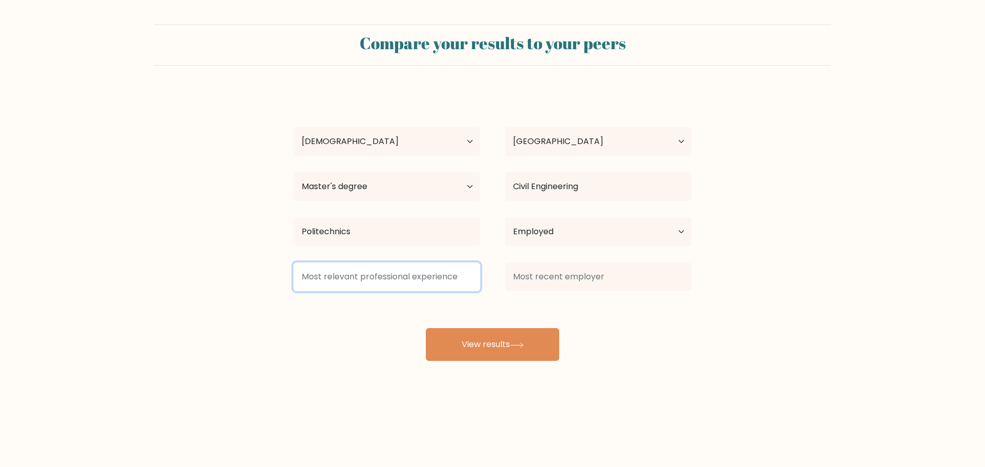
click at [367, 279] on input at bounding box center [386, 277] width 187 height 29
click at [364, 277] on input at bounding box center [386, 277] width 187 height 29
drag, startPoint x: 314, startPoint y: 280, endPoint x: 309, endPoint y: 281, distance: 5.2
click at [309, 281] on input "AUtomotive" at bounding box center [386, 277] width 187 height 29
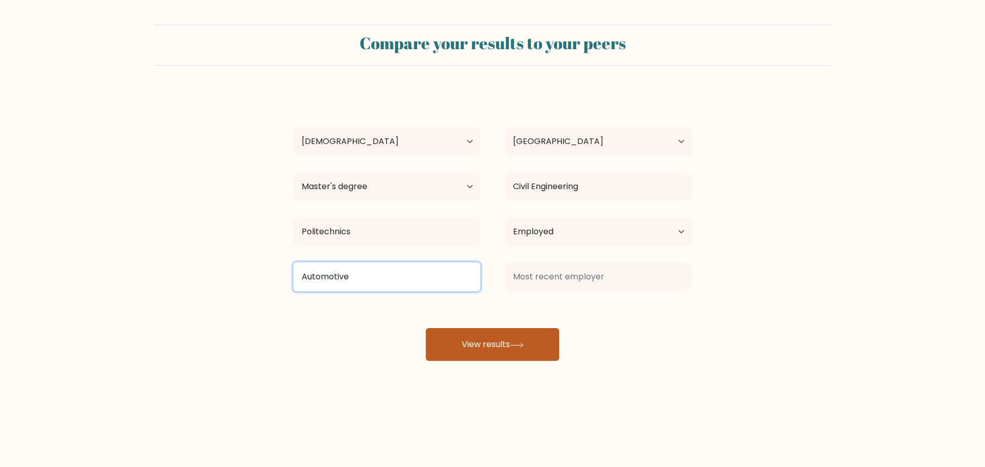
type input "Automotive"
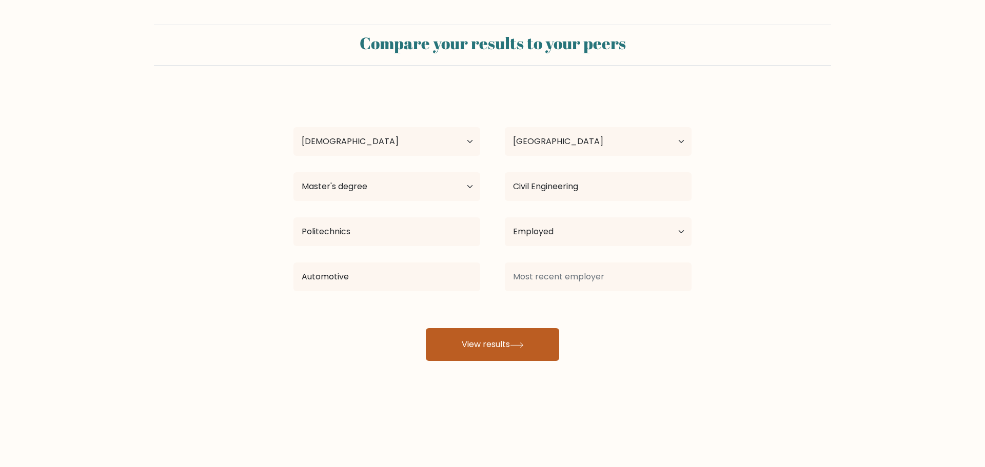
click at [509, 342] on button "View results" at bounding box center [492, 344] width 133 height 33
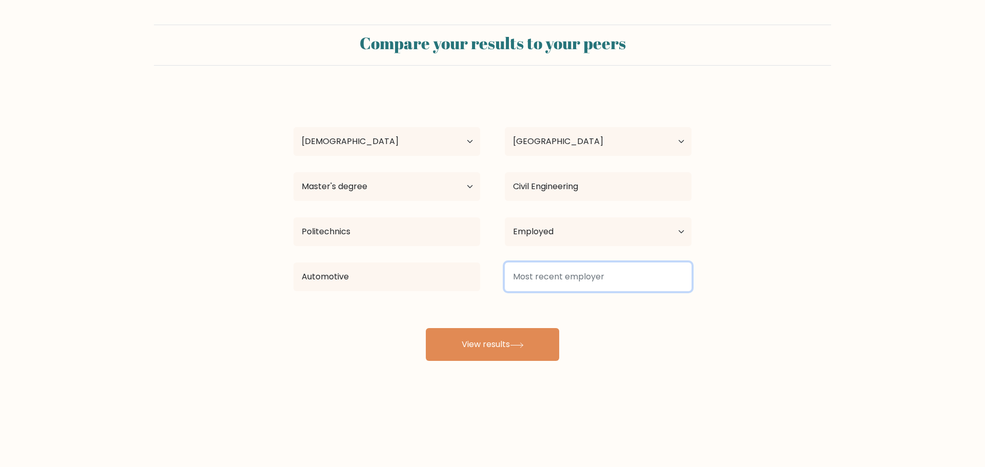
click at [548, 279] on input at bounding box center [598, 277] width 187 height 29
type input "Cegedim"
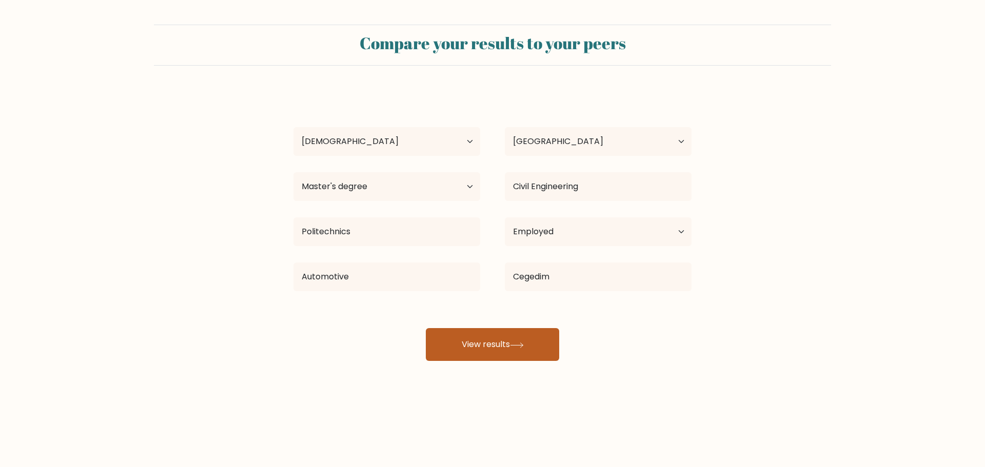
click at [502, 343] on button "View results" at bounding box center [492, 344] width 133 height 33
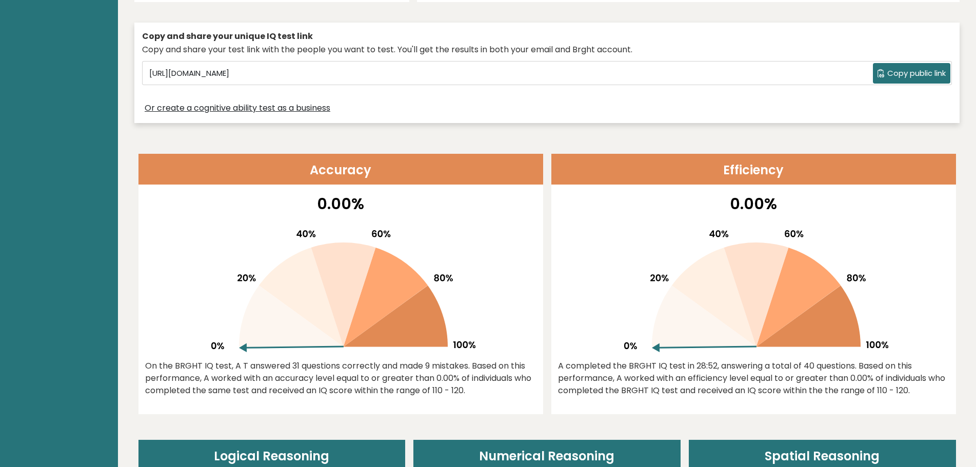
scroll to position [359, 0]
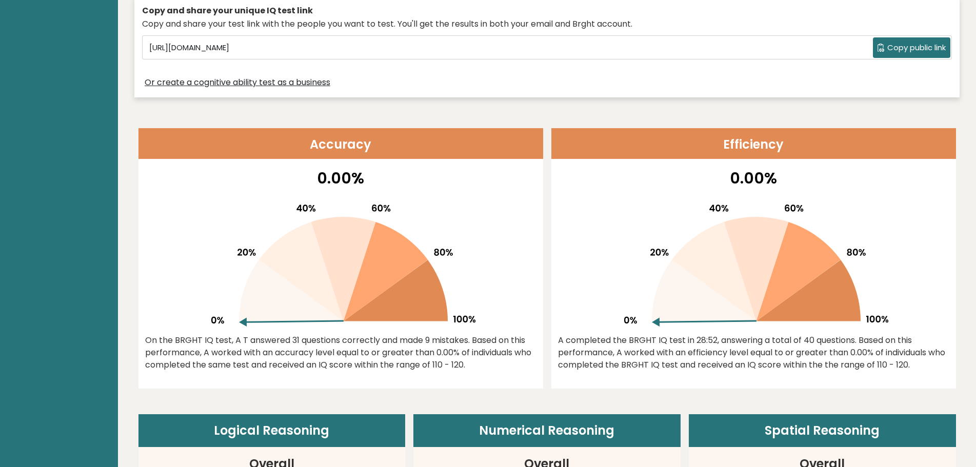
drag, startPoint x: 665, startPoint y: 320, endPoint x: 791, endPoint y: 278, distance: 132.1
click at [791, 278] on g at bounding box center [756, 266] width 264 height 122
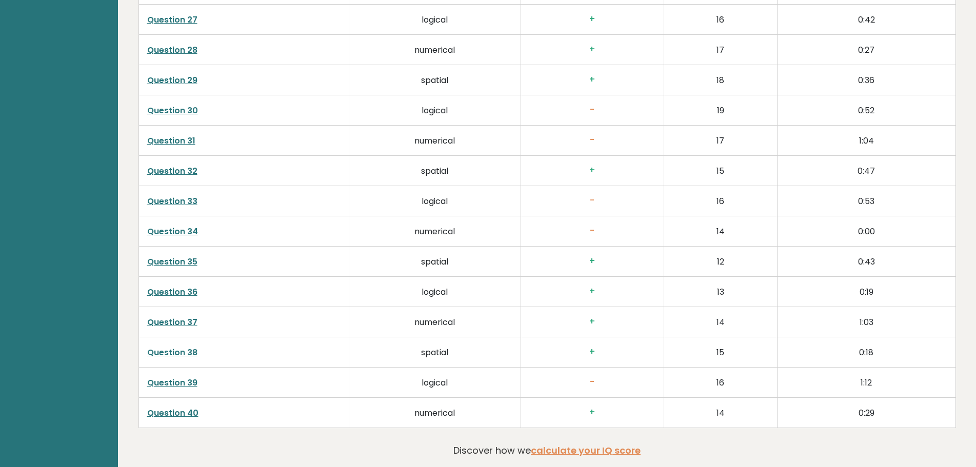
scroll to position [2628, 0]
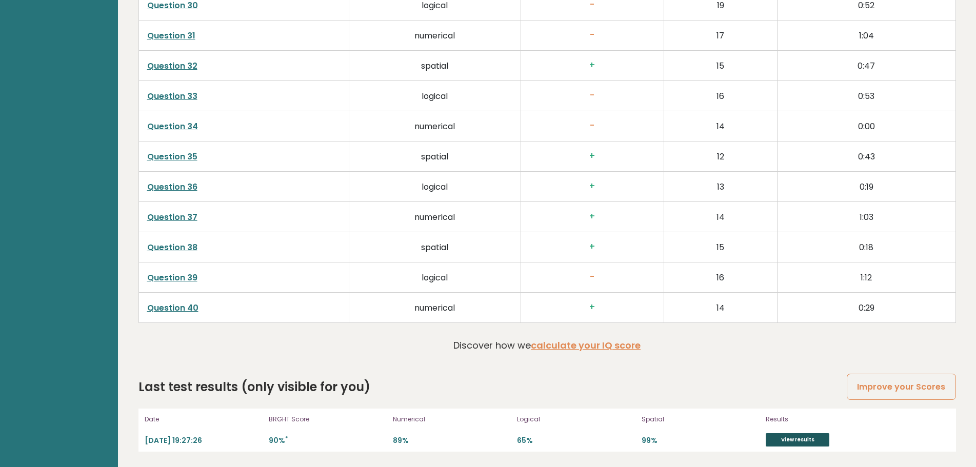
click at [802, 444] on link "View results" at bounding box center [798, 440] width 64 height 13
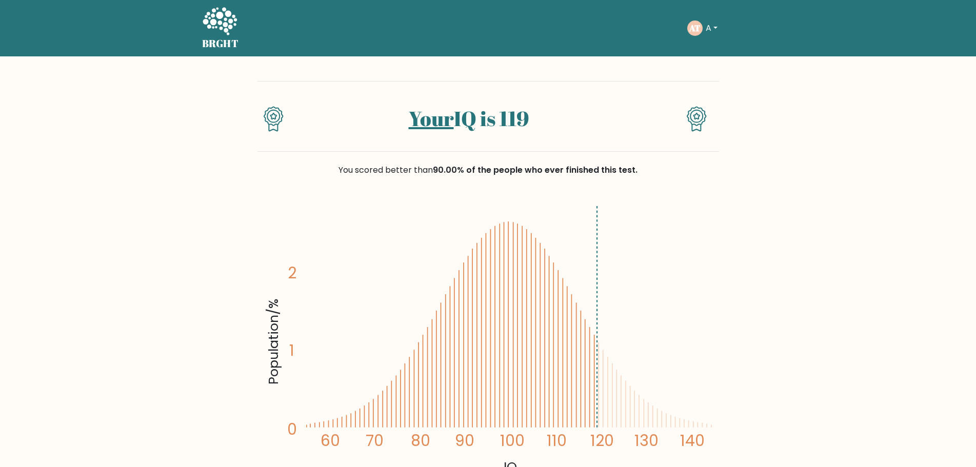
click at [416, 114] on link "Your" at bounding box center [431, 119] width 45 height 28
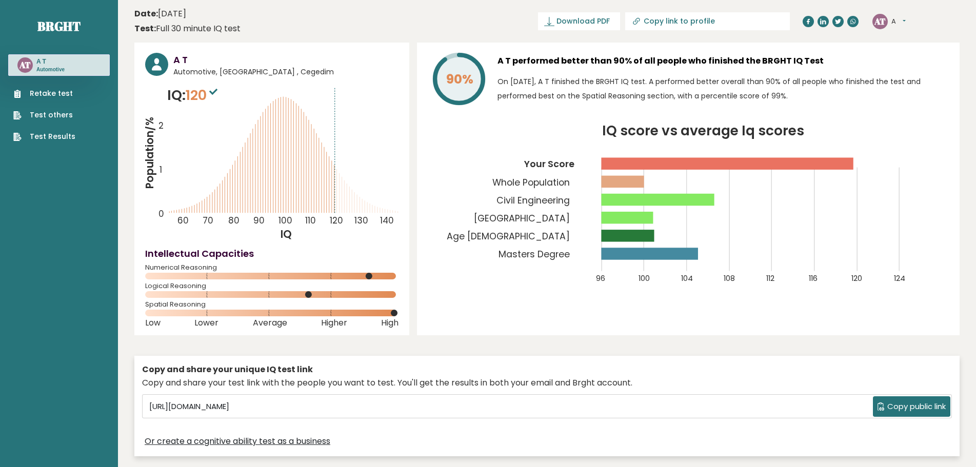
click at [64, 140] on link "Test Results" at bounding box center [44, 136] width 62 height 11
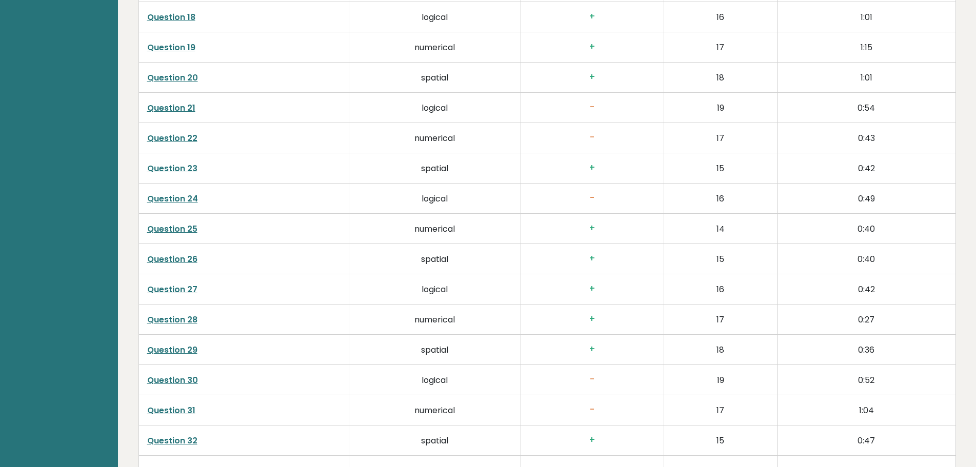
scroll to position [2628, 0]
